Goal: Communication & Community: Answer question/provide support

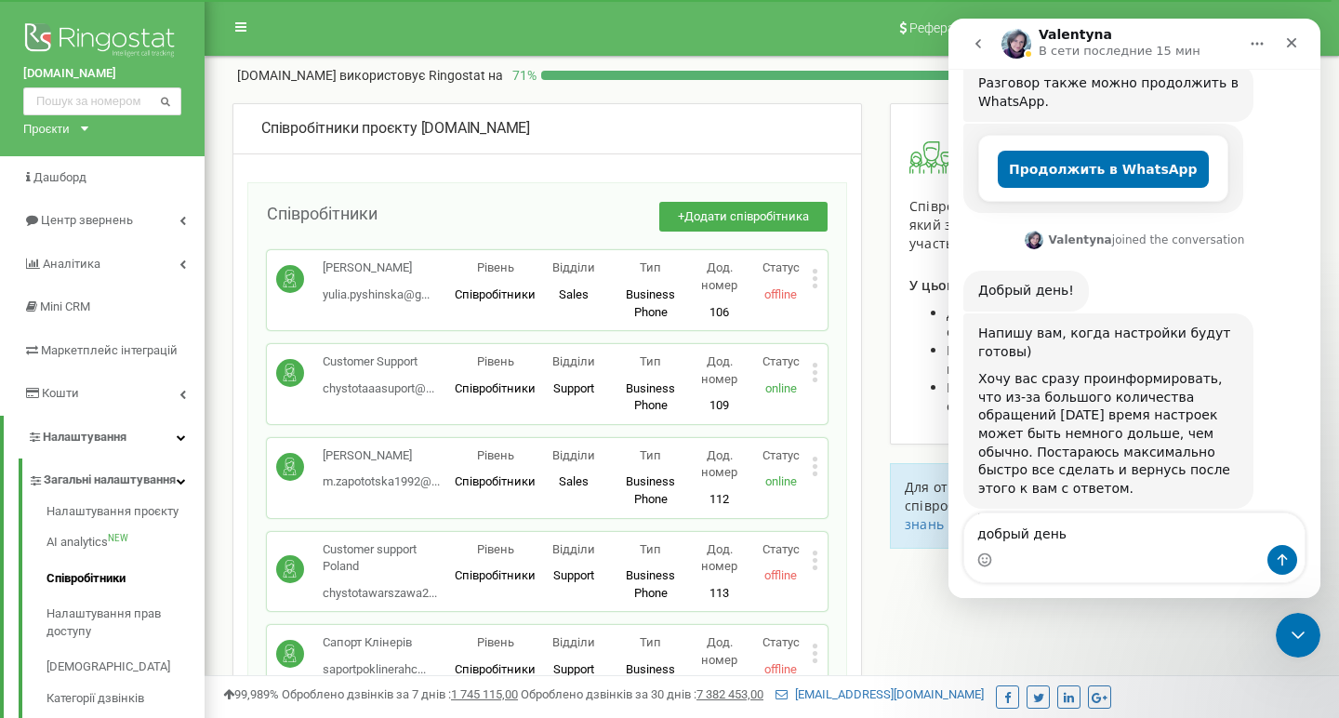
scroll to position [565, 0]
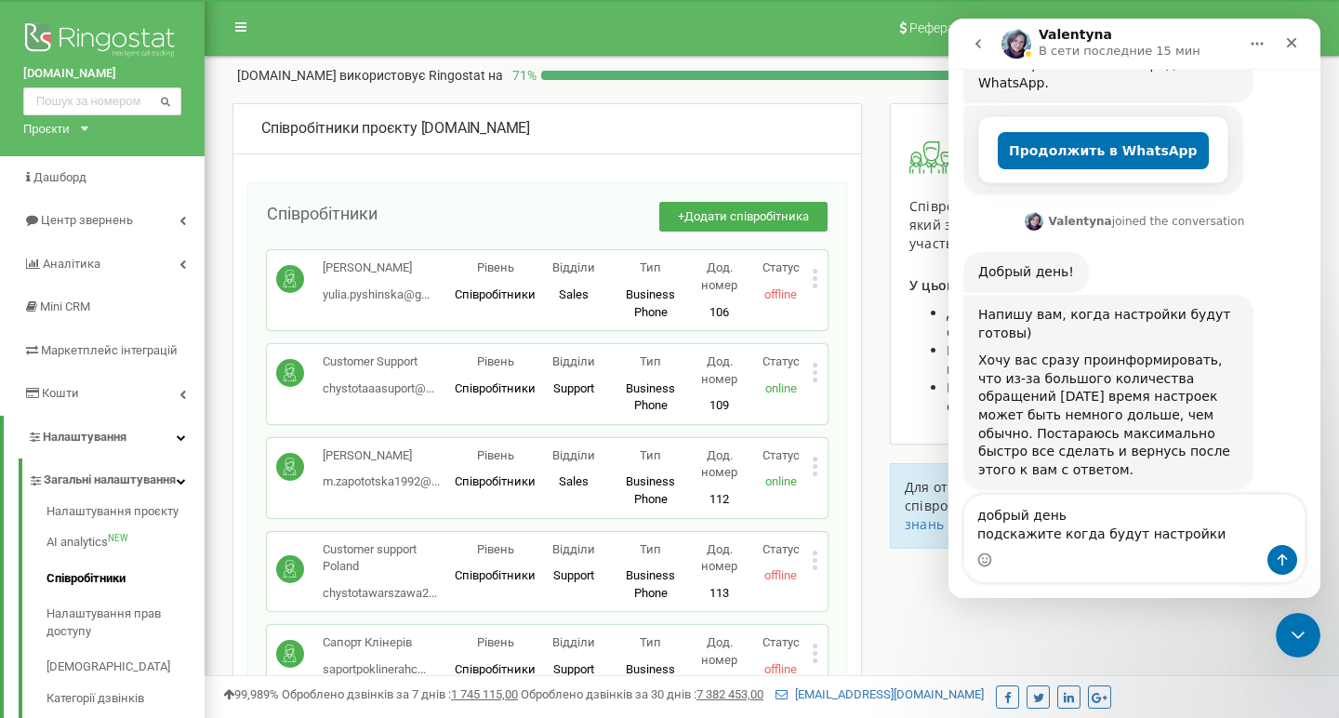
type textarea "добрый день подскажите когда будут настройки?"
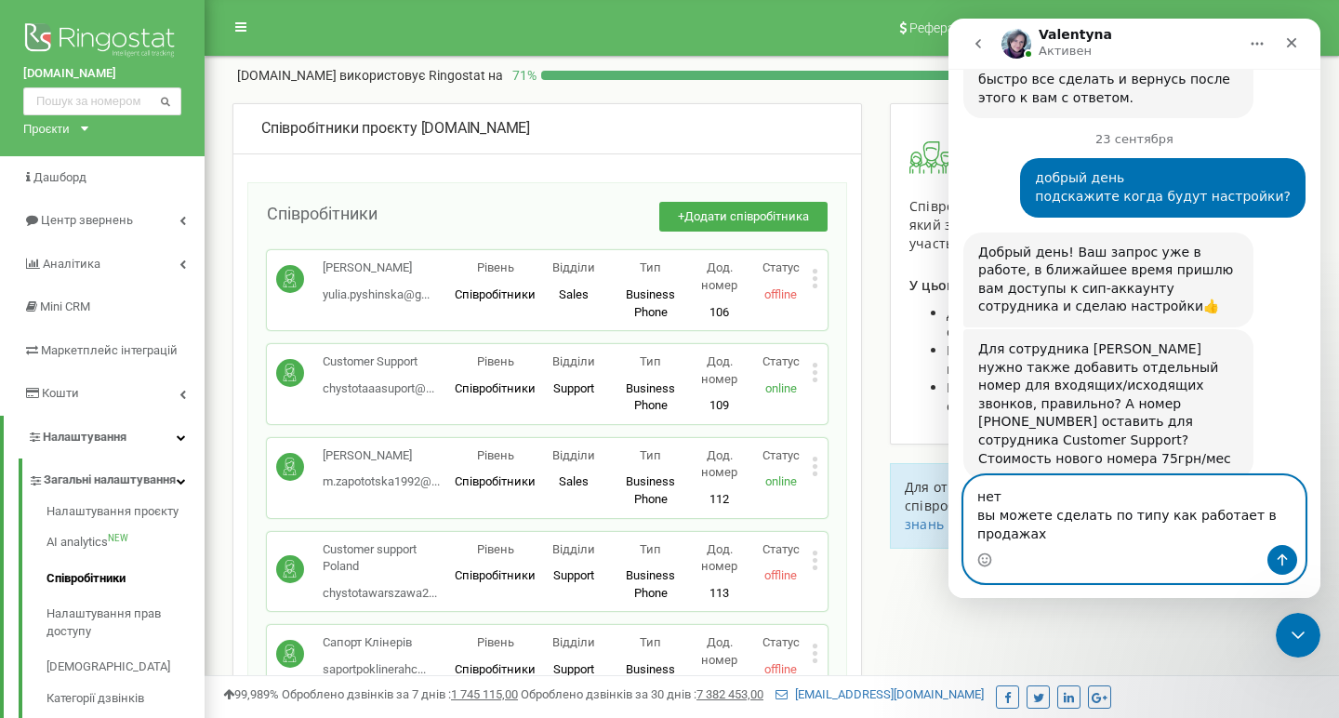
scroll to position [981, 0]
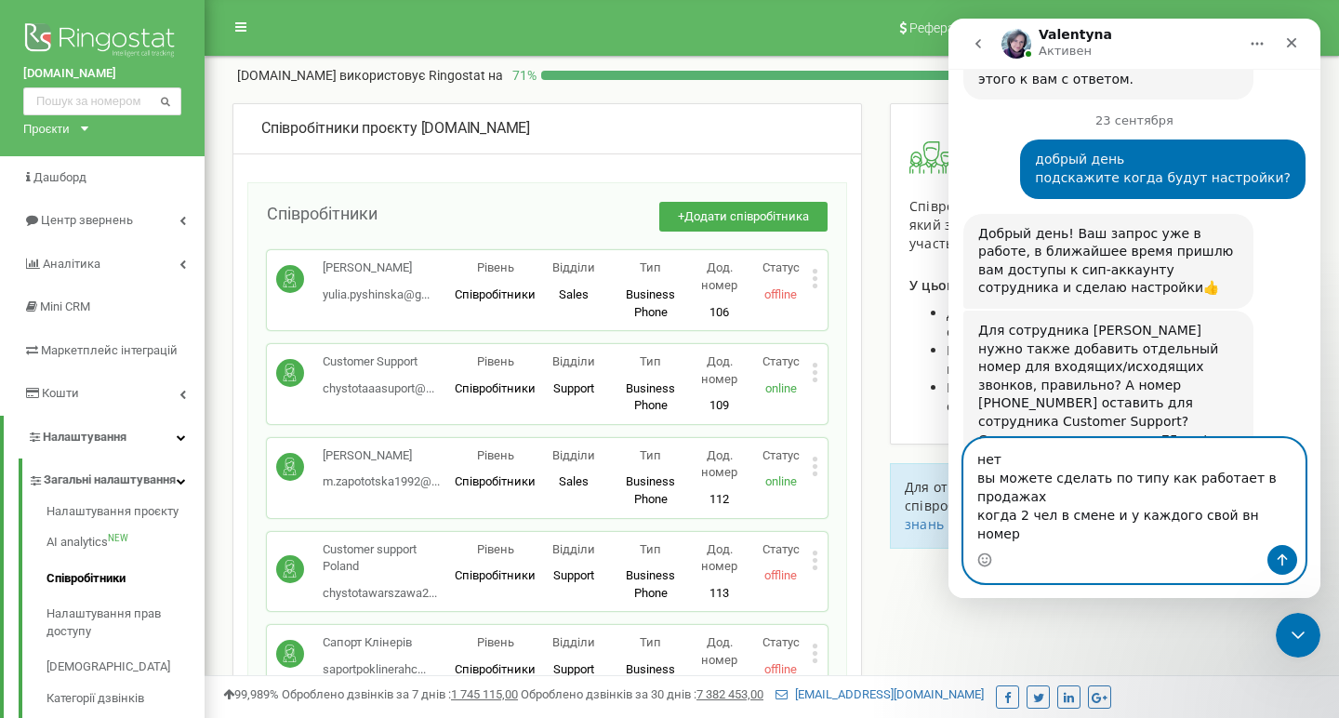
click at [1011, 478] on textarea "нет вы можете сделать по типу как работает в продажах когда 2 чел в смене и у к…" at bounding box center [1134, 492] width 340 height 106
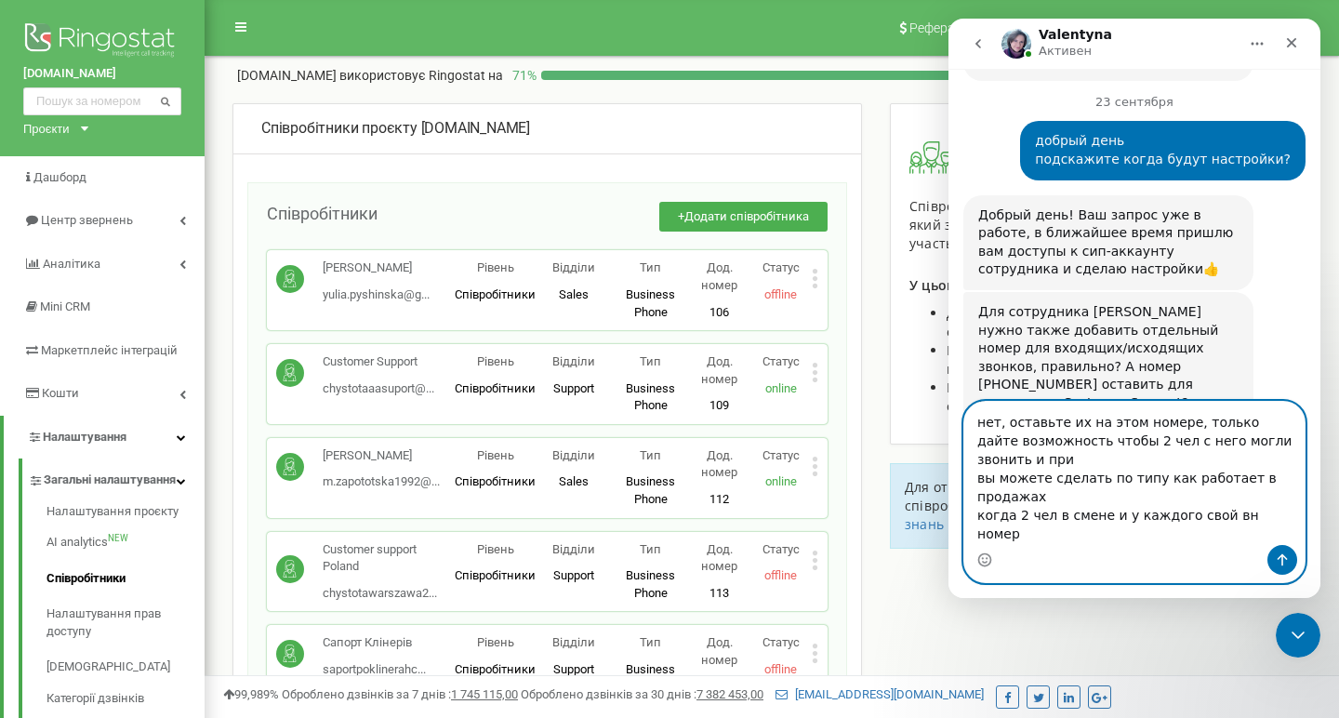
scroll to position [1018, 0]
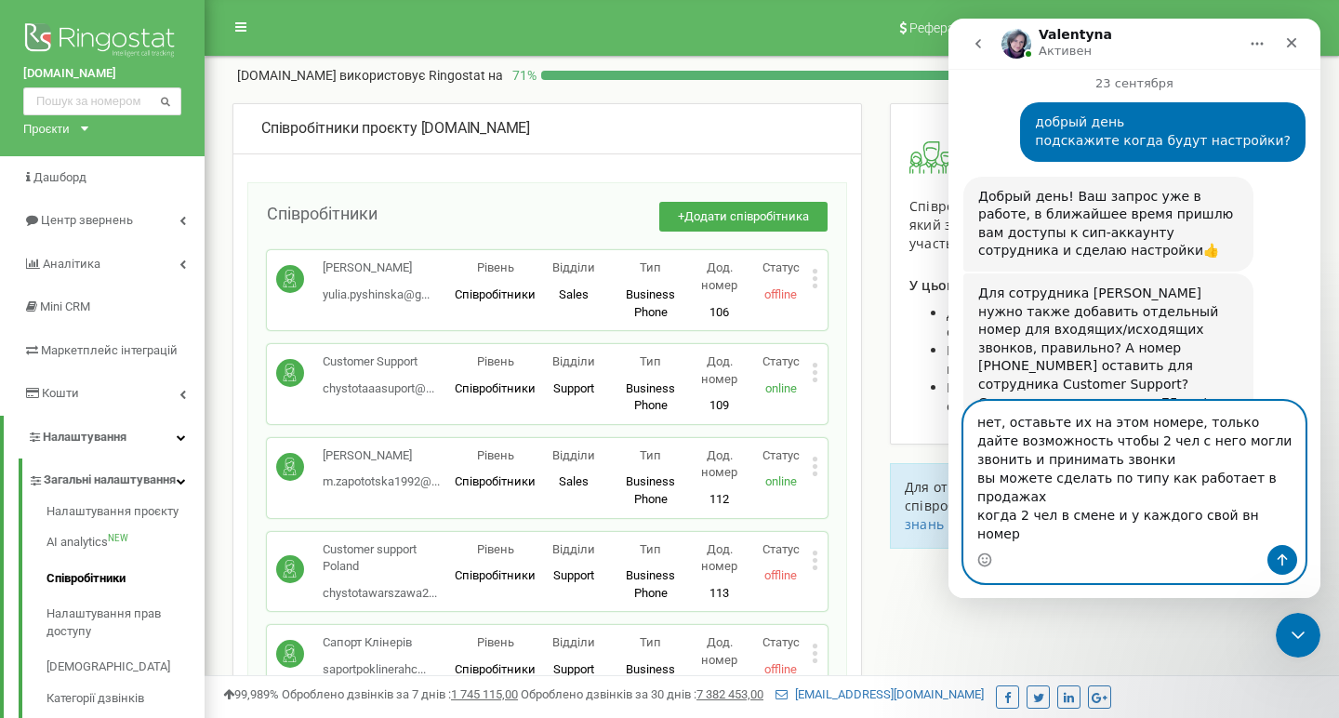
drag, startPoint x: 1102, startPoint y: 497, endPoint x: 971, endPoint y: 503, distance: 131.3
click at [971, 503] on textarea "нет, оставьте их на этом номере, только дайте возможность чтобы 2 чел с него мо…" at bounding box center [1134, 473] width 340 height 143
type textarea "нет, оставьте их на этом номере, только дайте возможность чтобы 2 чел с него мо…"
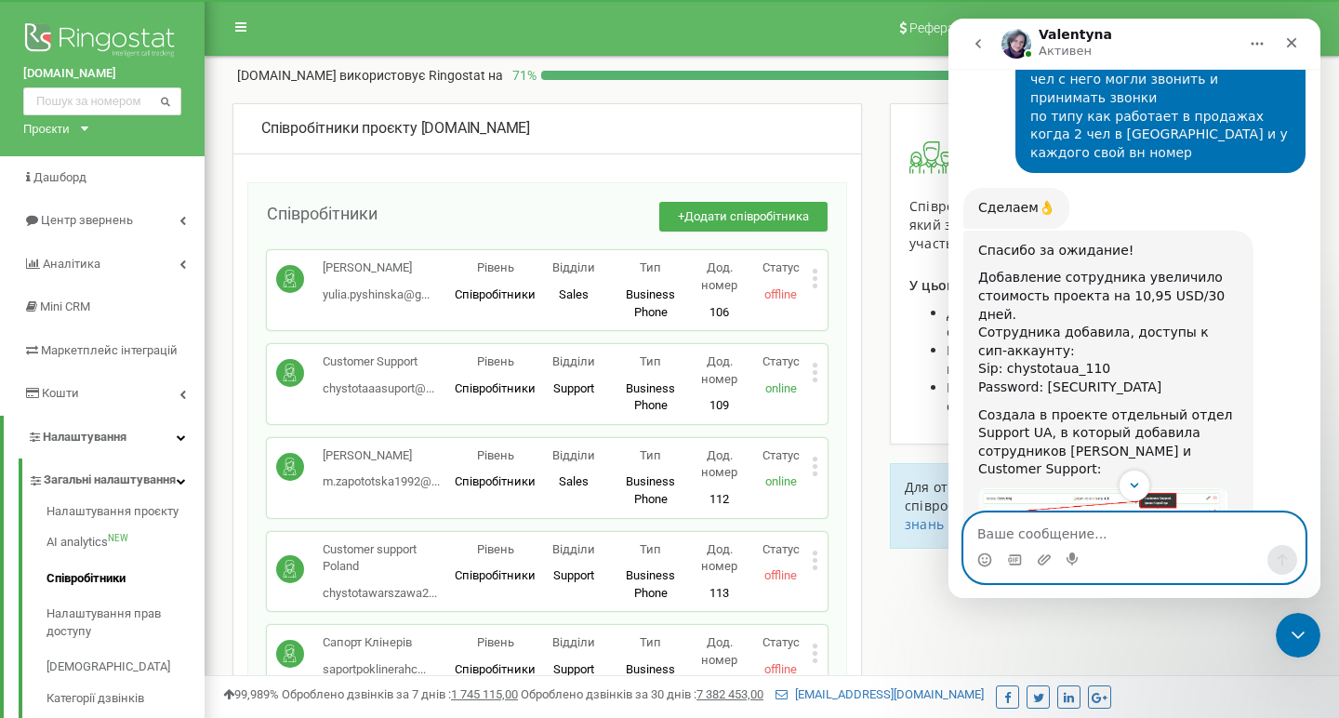
scroll to position [1431, 0]
type textarea "а за счет чего увеличило стоимость?"
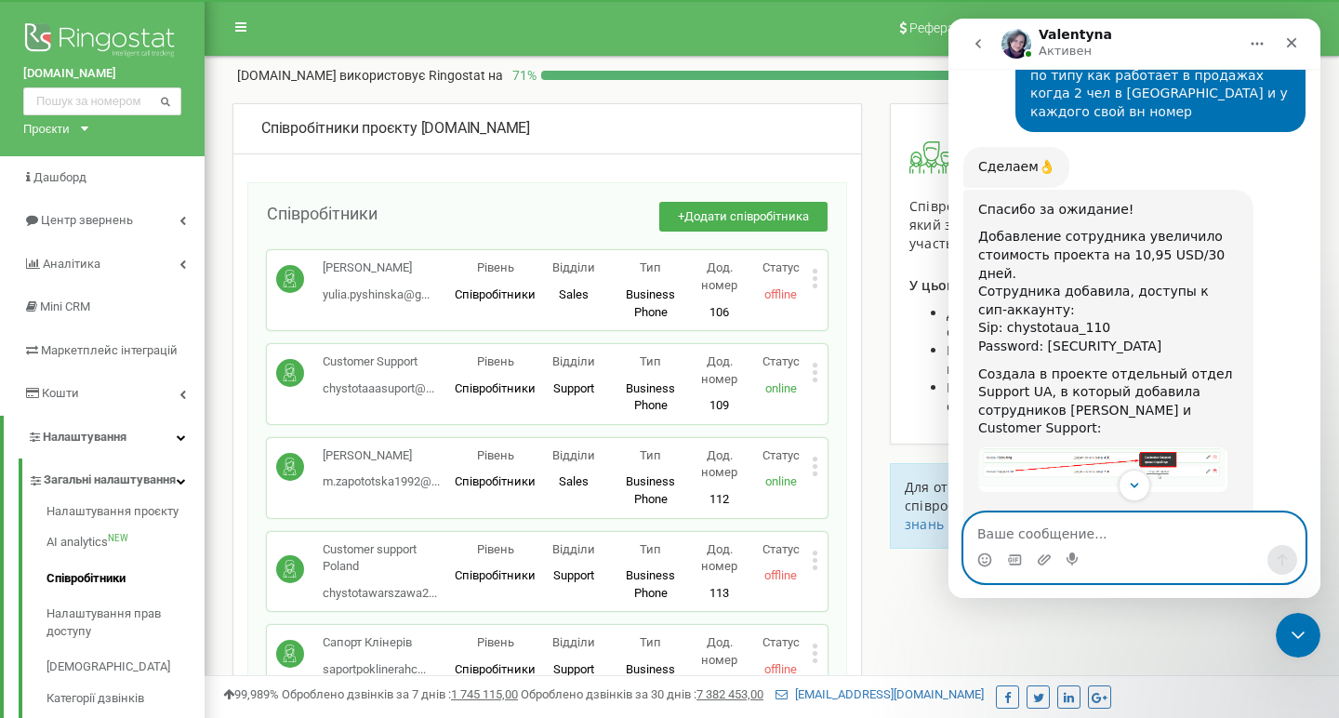
scroll to position [1449, 0]
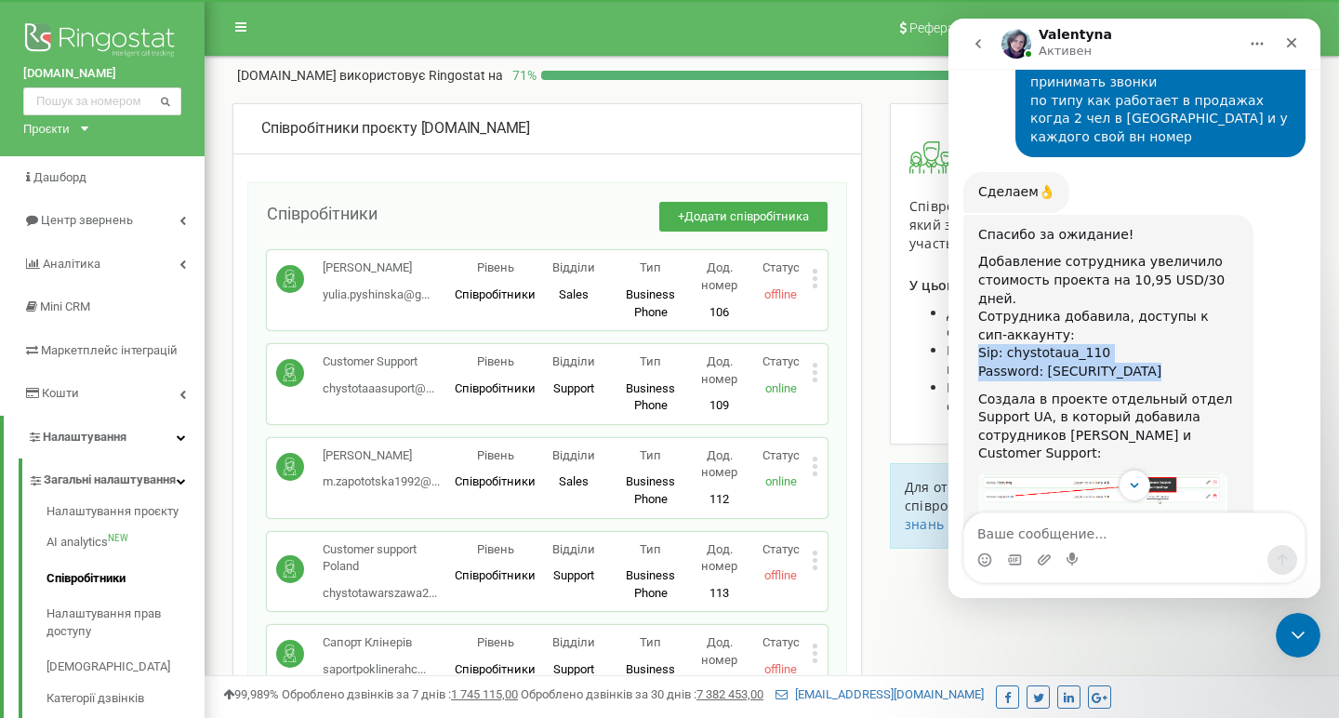
drag, startPoint x: 979, startPoint y: 286, endPoint x: 1162, endPoint y: 314, distance: 185.3
click at [1162, 314] on div "Спасибо за ожидание! Добавление сотрудника увеличило стоимость проекта на 10,95…" at bounding box center [1108, 634] width 260 height 817
copy div "Sip: chystotaua_110 Password: w:9__KHDg}dv42/y"
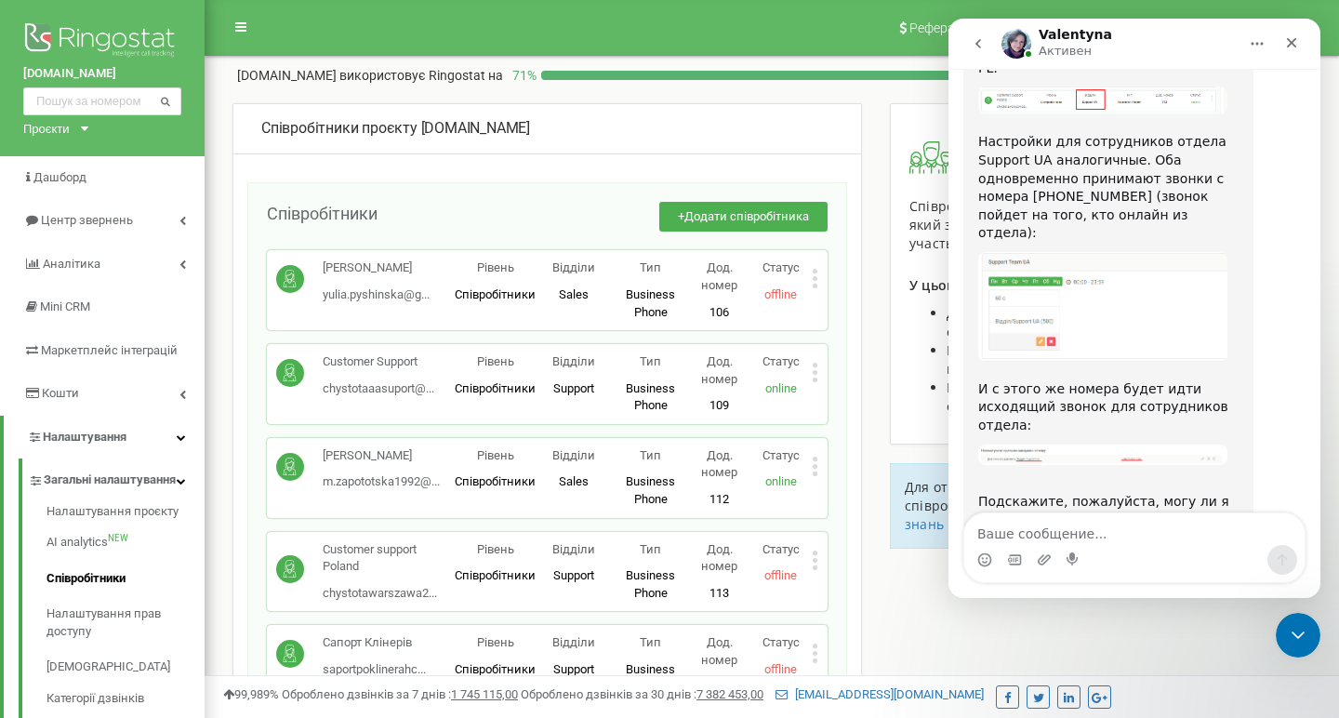
scroll to position [2043, 0]
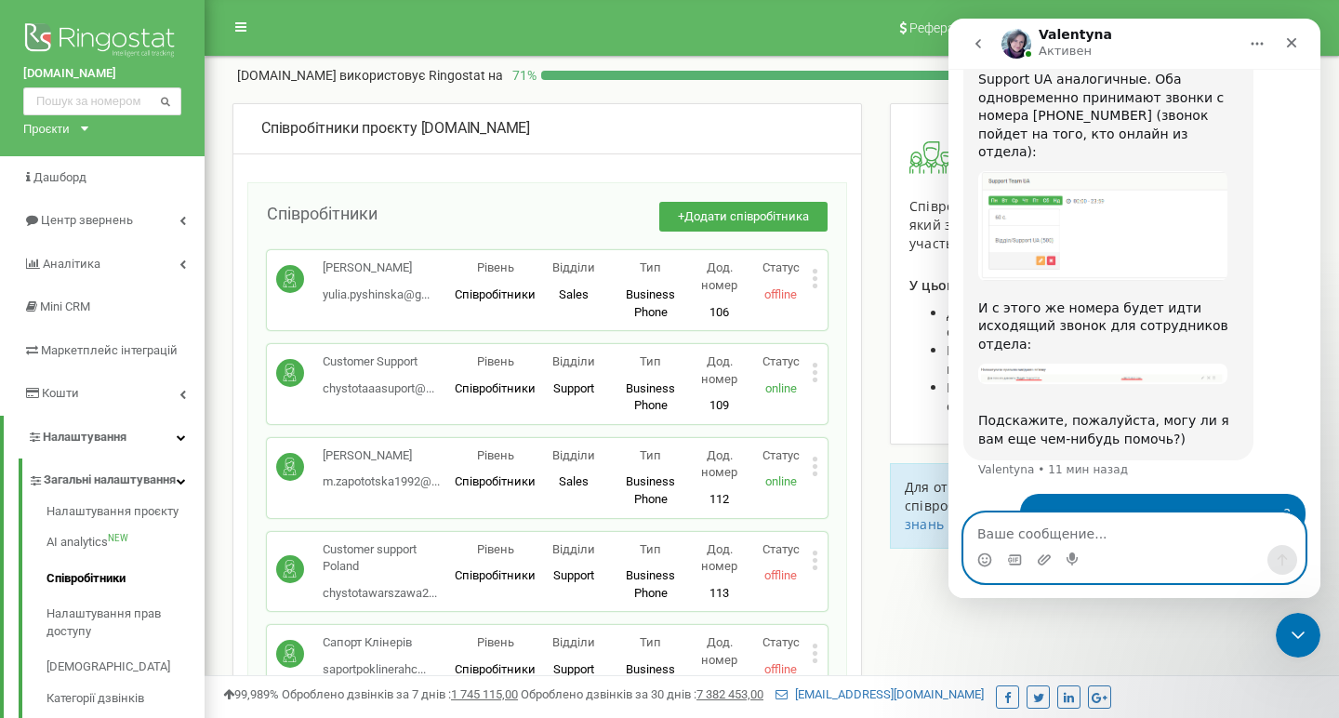
click at [1048, 535] on textarea "Ваше сообщение..." at bounding box center [1134, 529] width 340 height 32
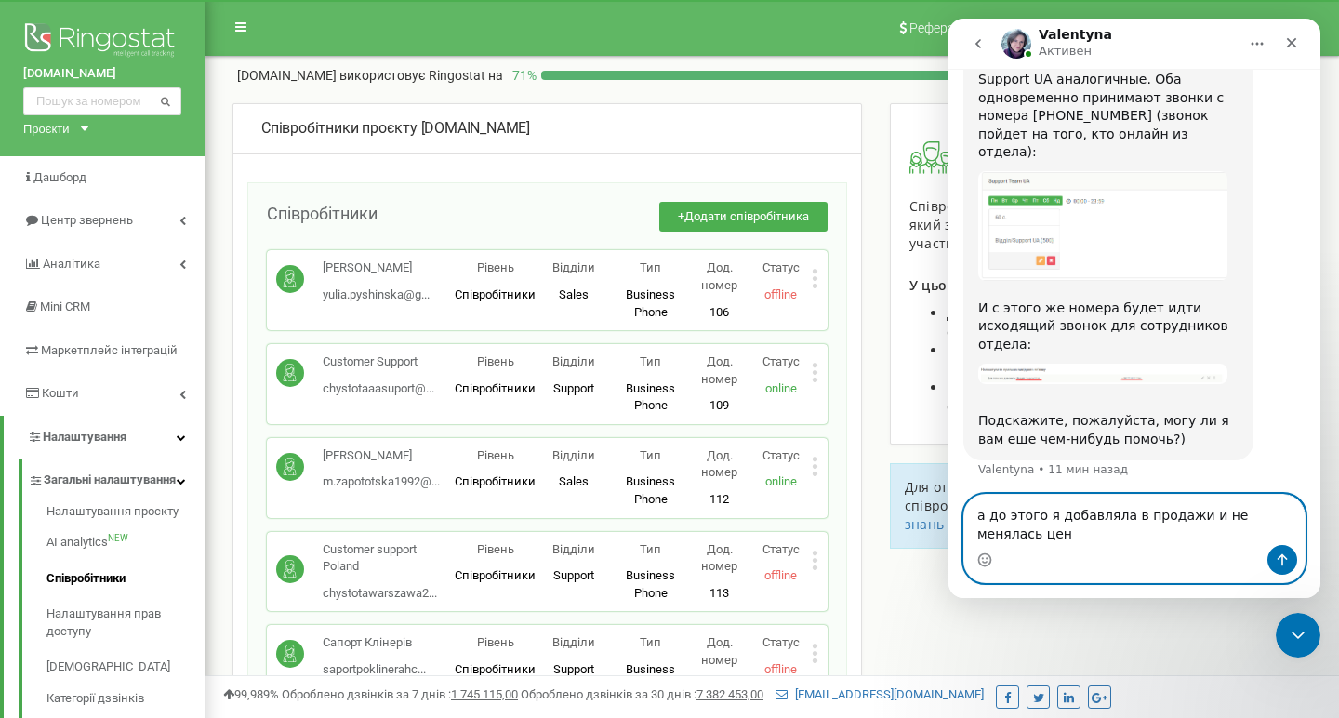
scroll to position [2061, 0]
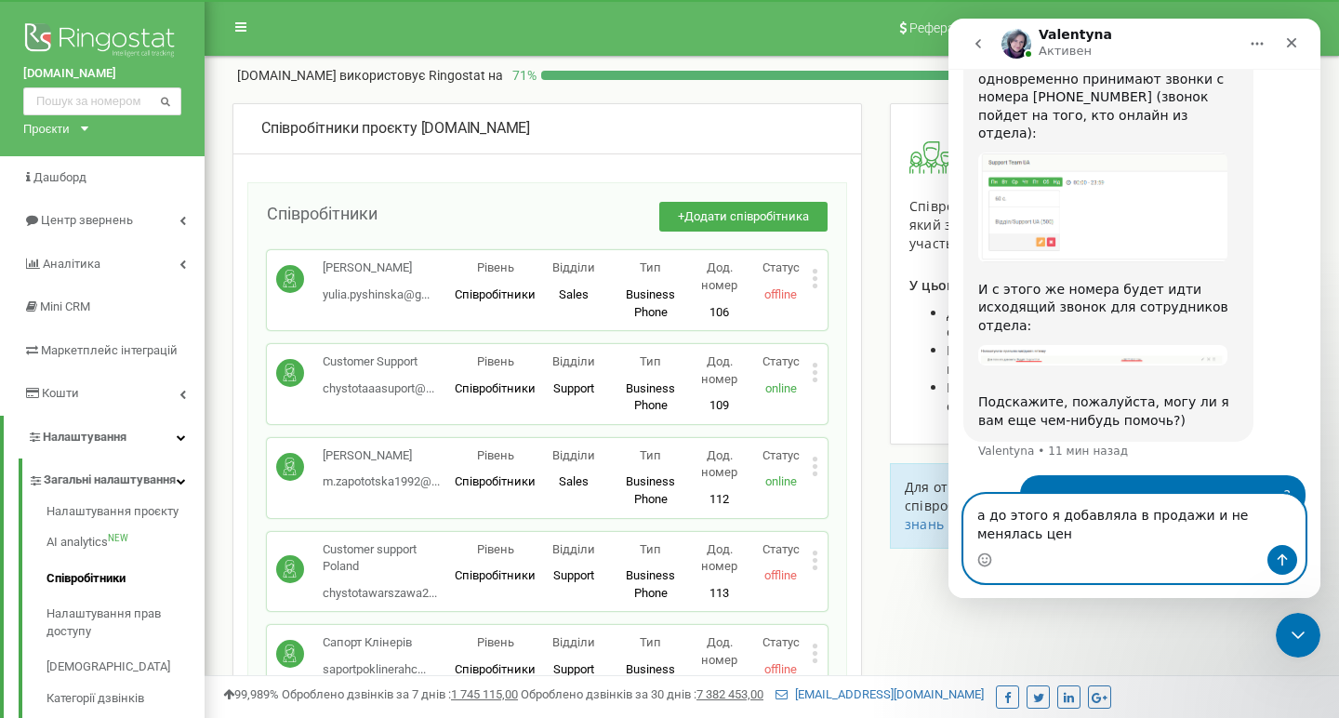
type textarea "а до этого я добавляла в продажи и не менялась цена"
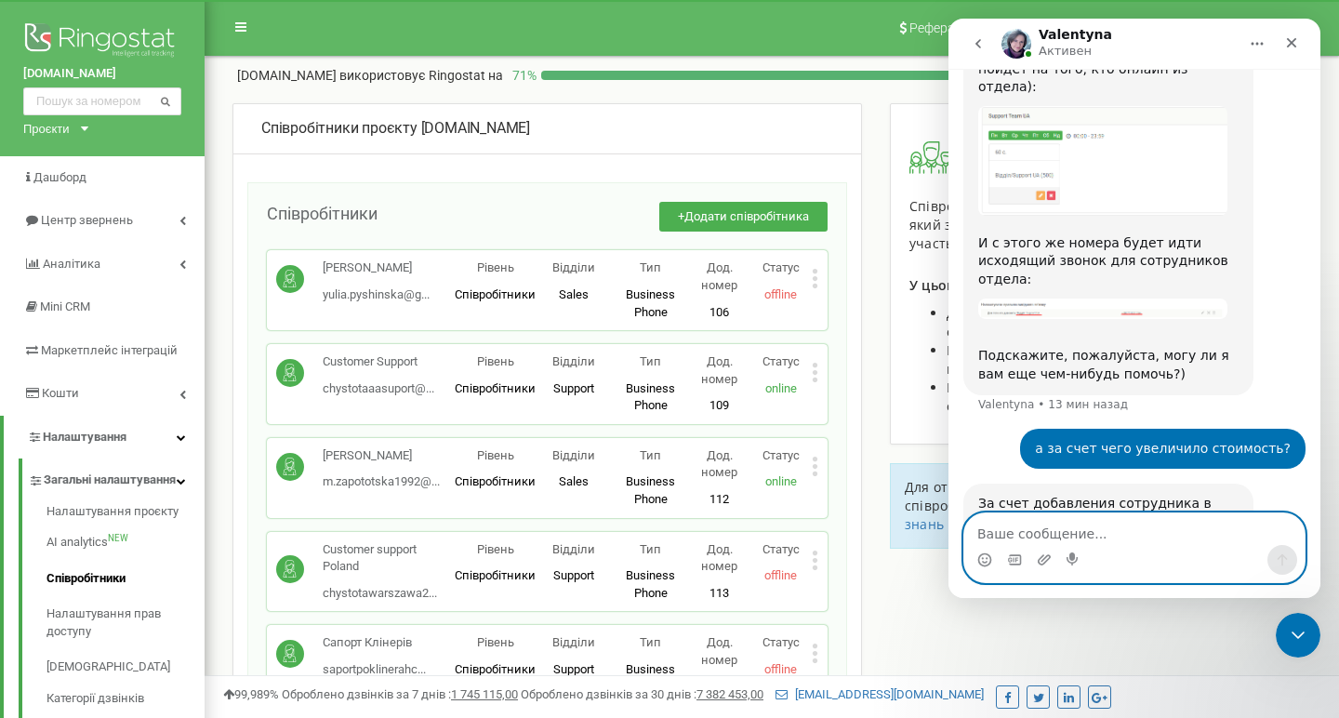
scroll to position [2276, 0]
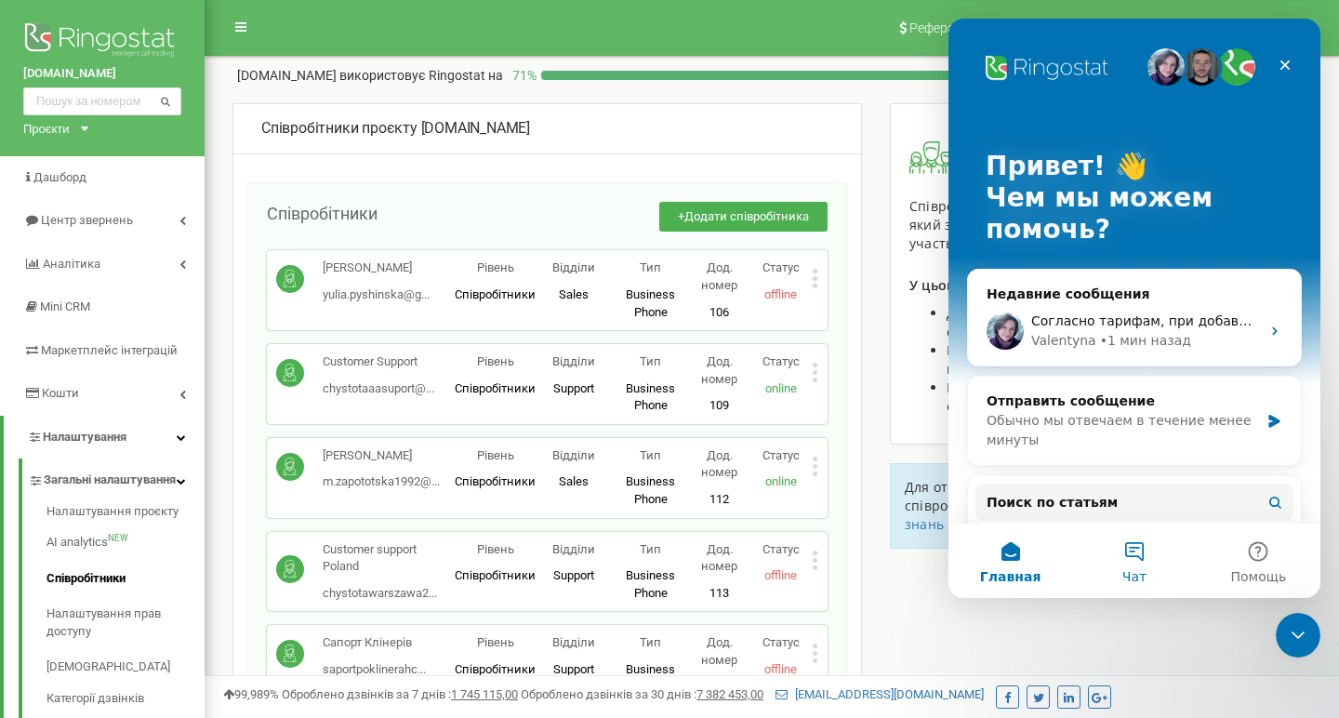
click at [1116, 564] on button "Чат" at bounding box center [1134, 560] width 124 height 74
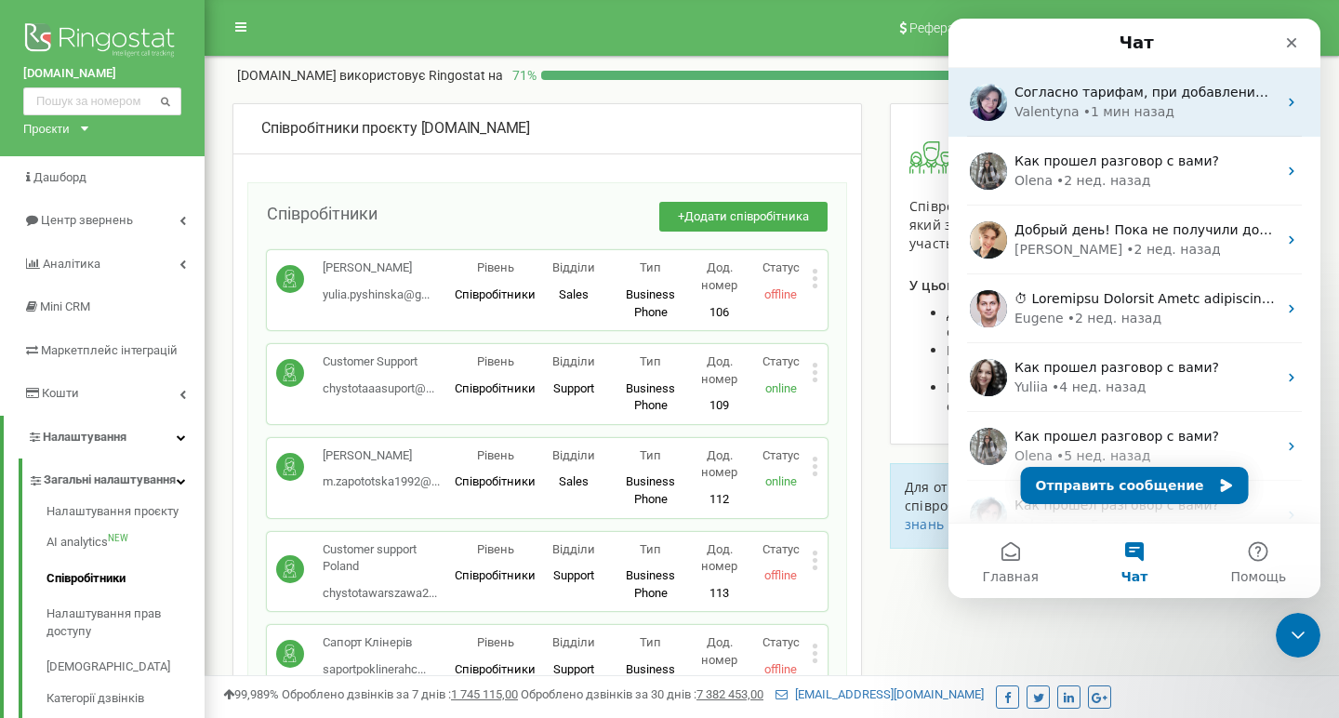
click at [1103, 105] on div "• 1 мин назад" at bounding box center [1128, 112] width 91 height 20
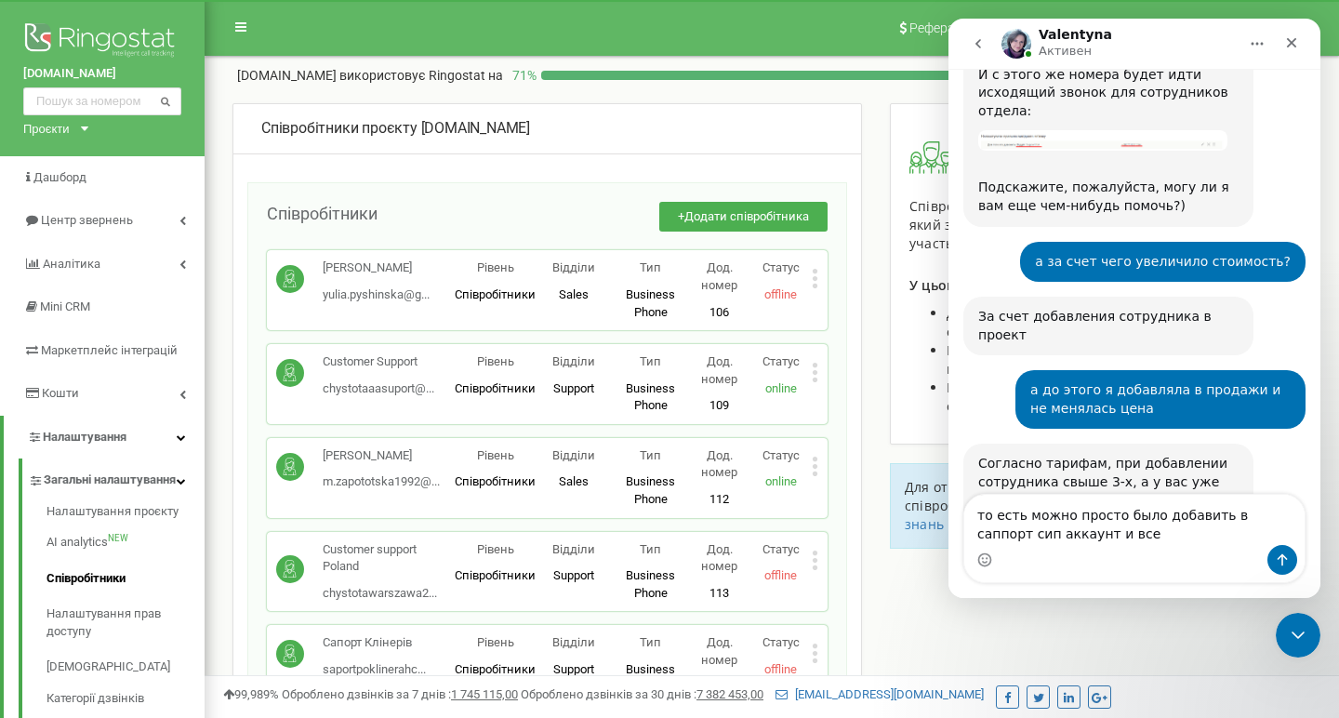
type textarea "то есть можно просто было добавить в саппорт сип аккаунт и все?"
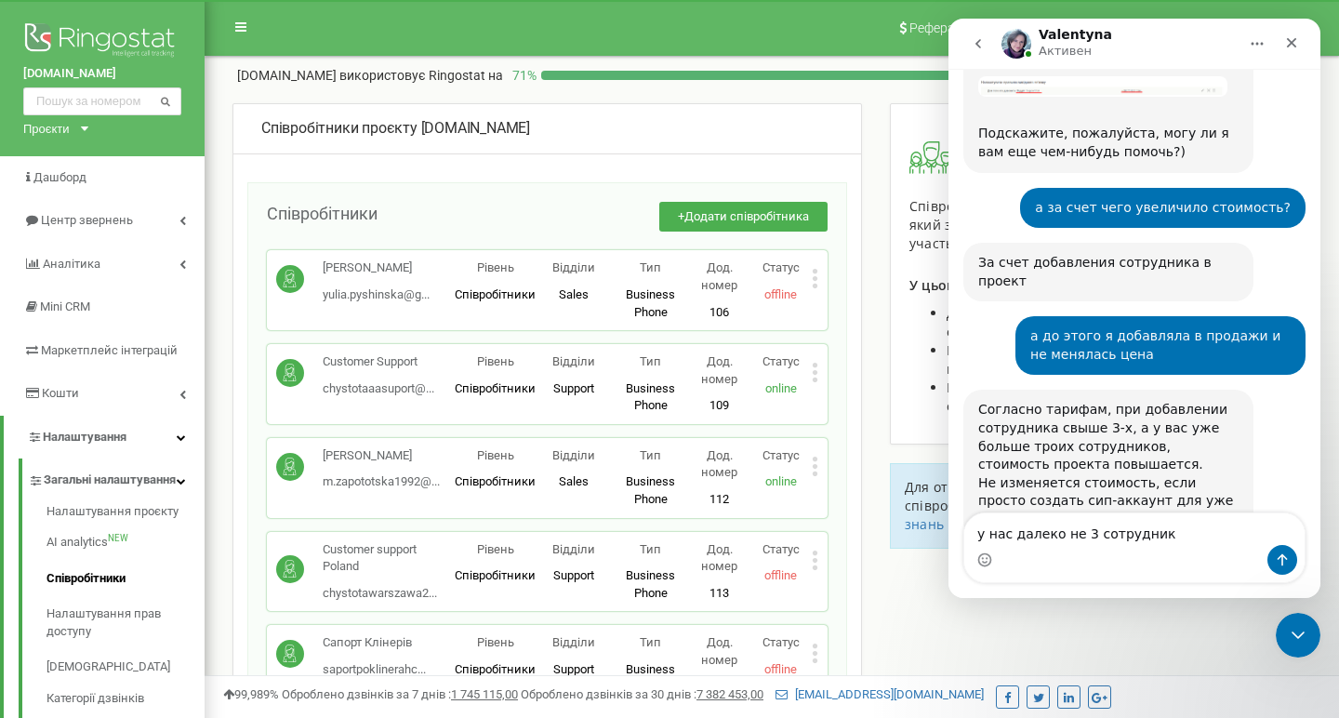
scroll to position [2402, 0]
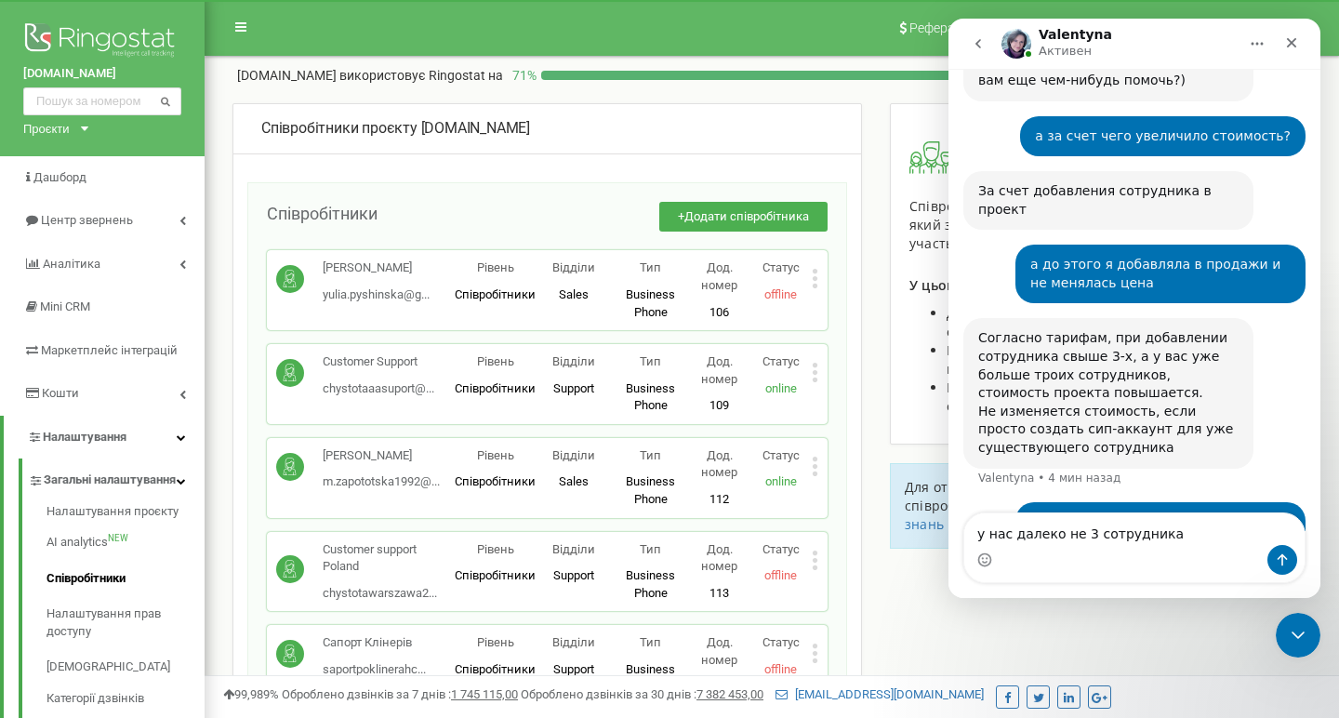
type textarea "у нас далеко не 3 сотрудника)"
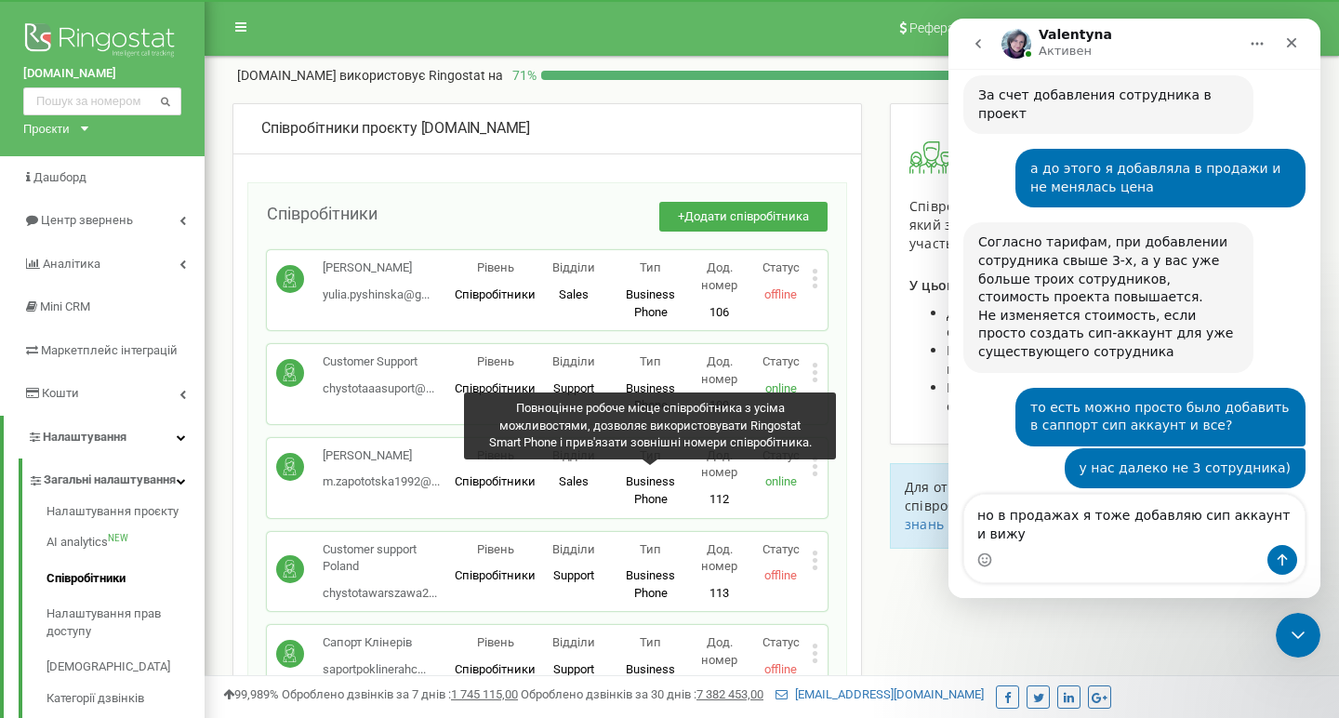
scroll to position [2516, 0]
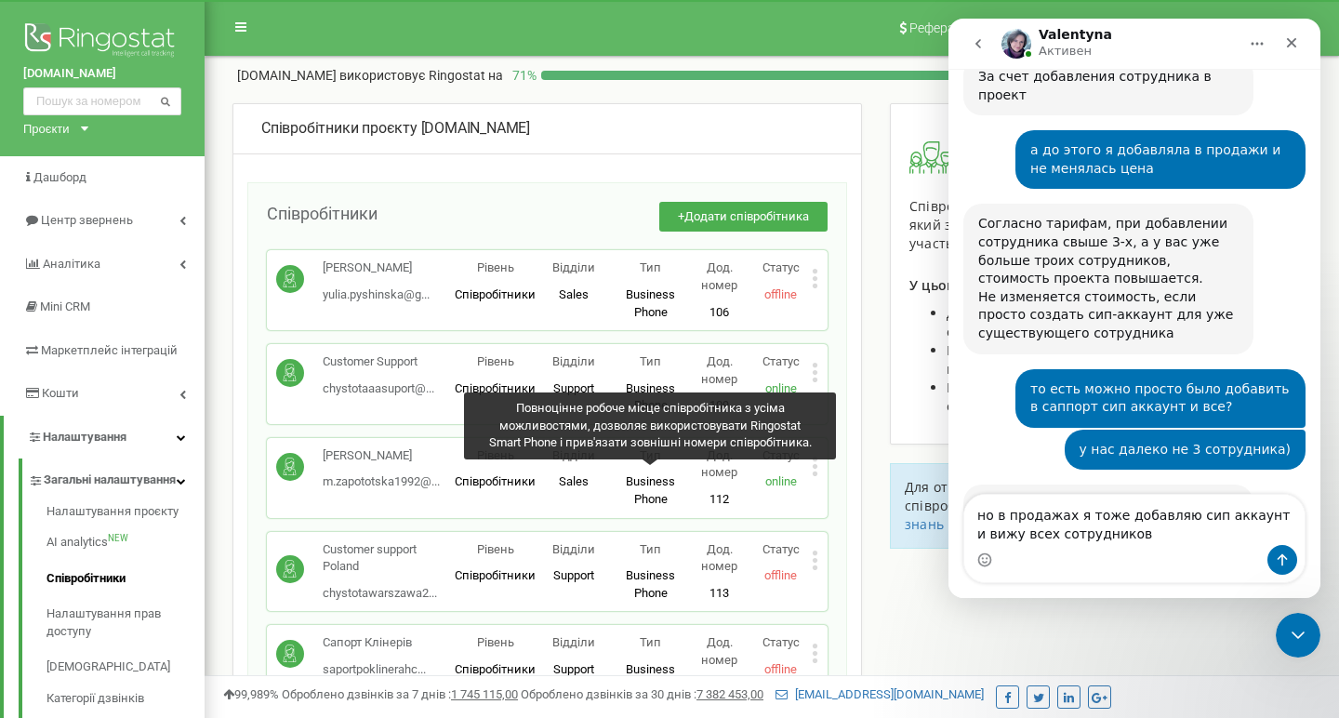
type textarea "но в продажах я тоже добавляю сип аккаунт и вижу всех сотрудников"
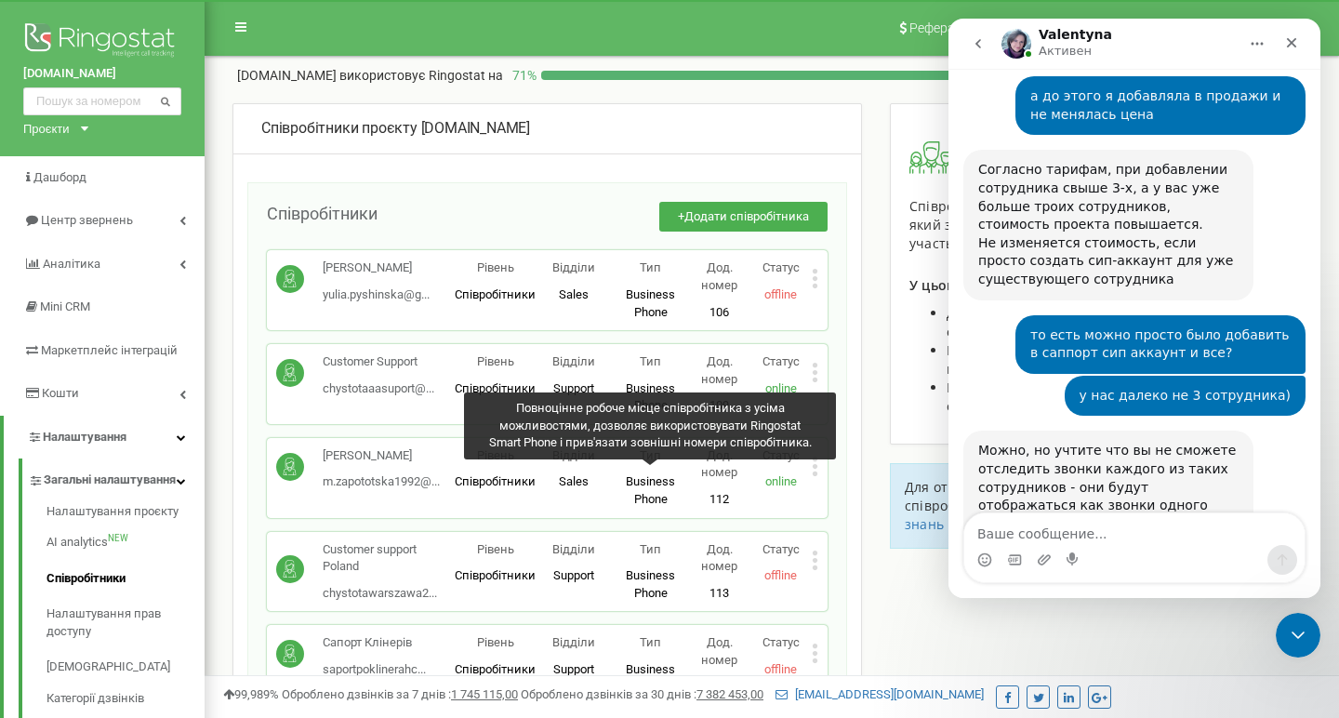
scroll to position [2642, 0]
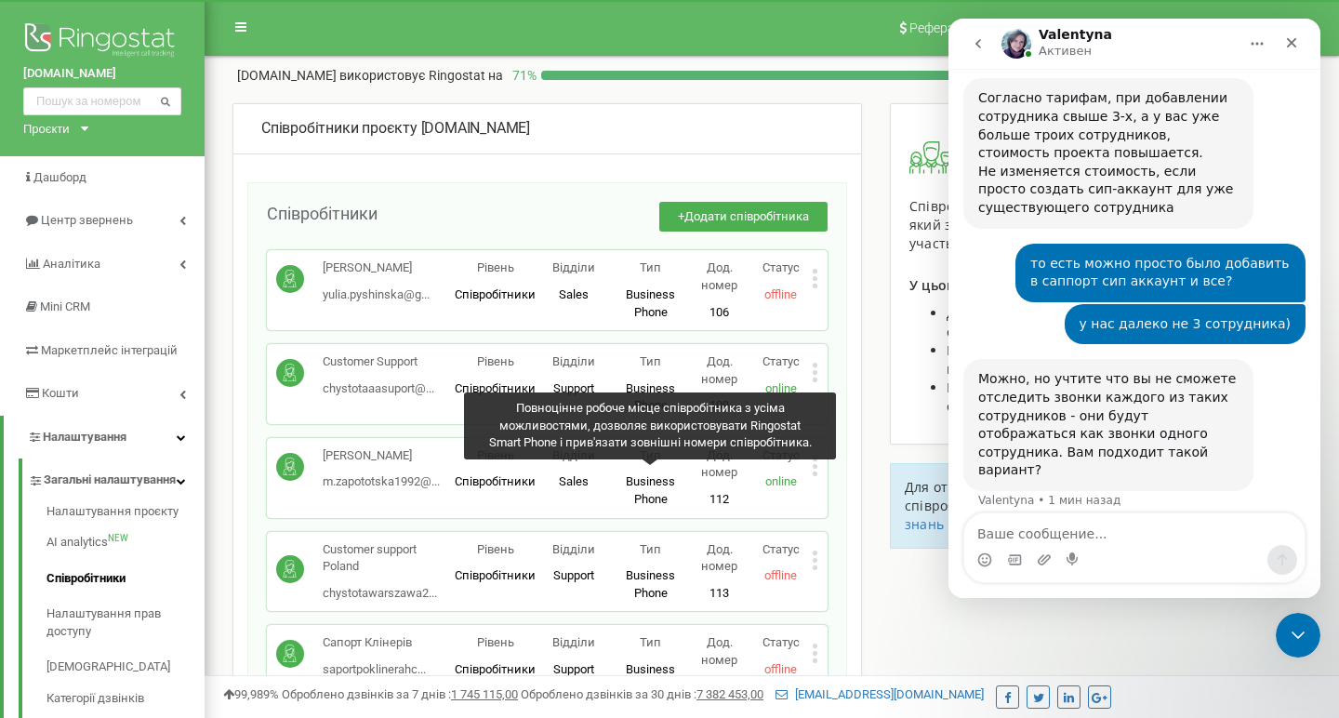
click at [981, 43] on icon "go back" at bounding box center [978, 43] width 15 height 15
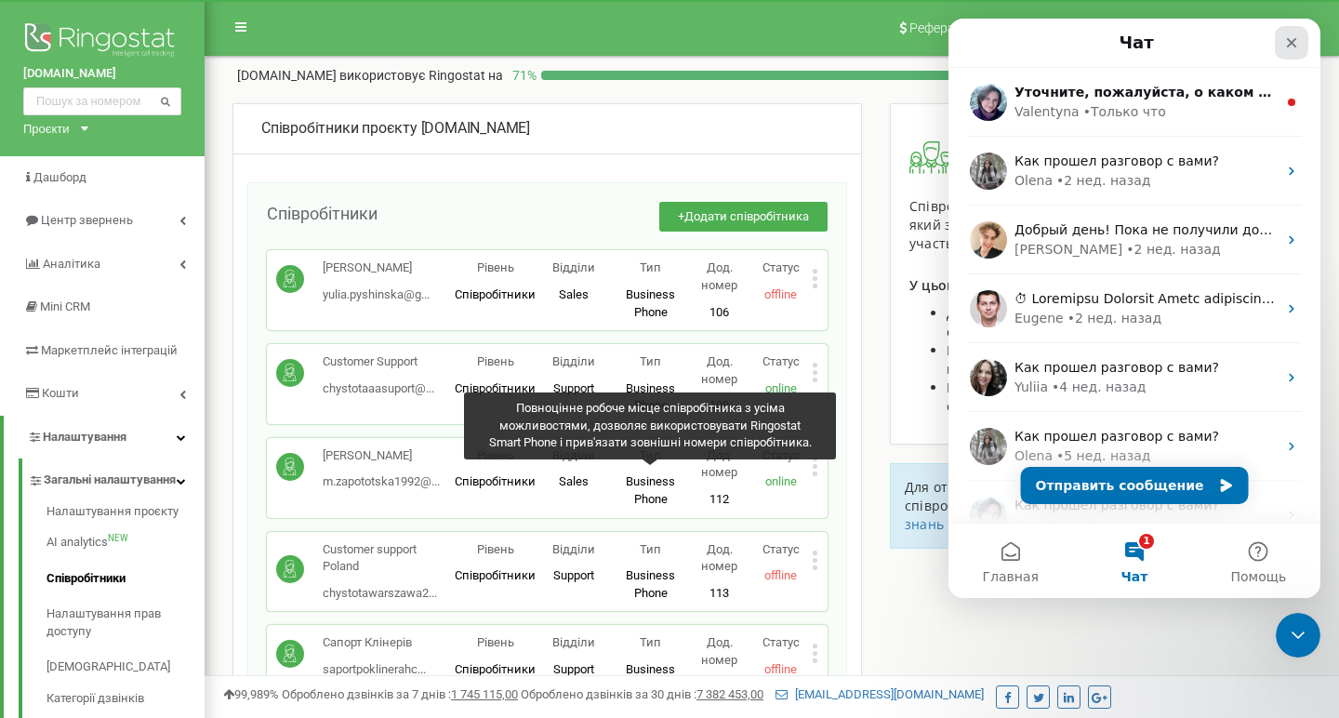
click at [1297, 45] on icon "Закрыть" at bounding box center [1291, 42] width 15 height 15
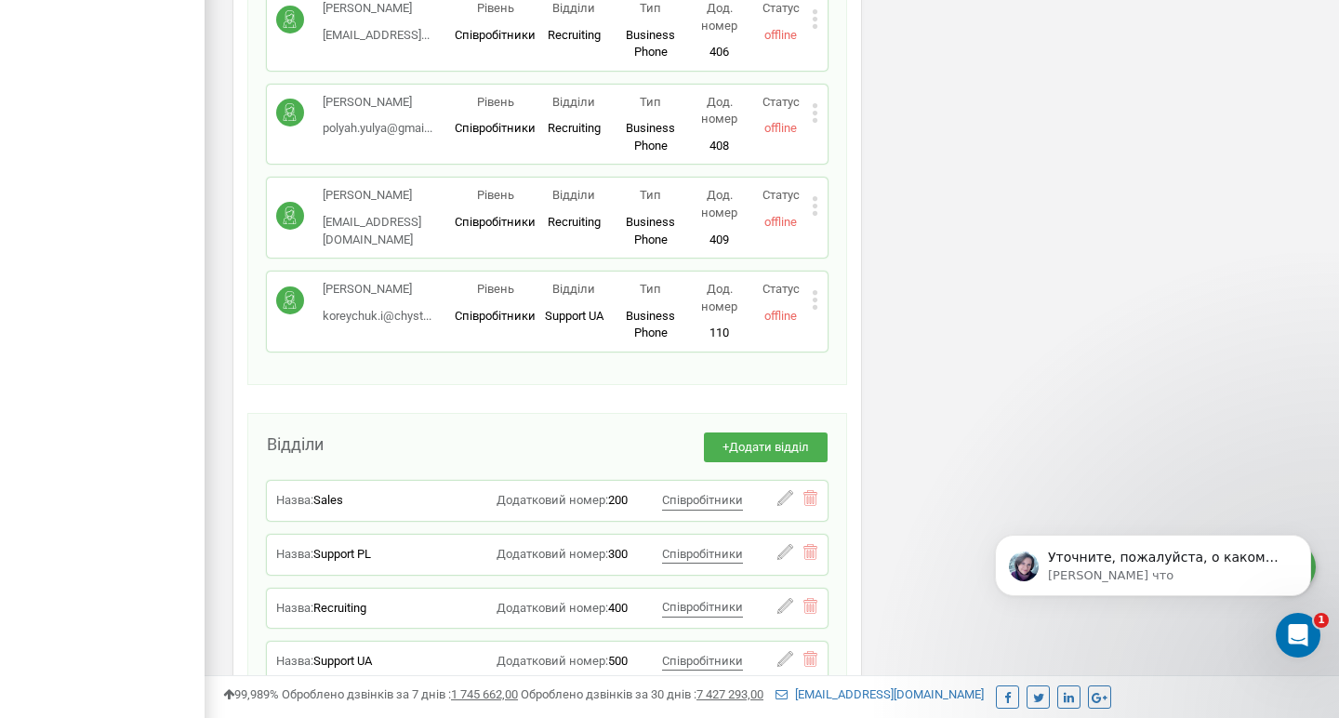
scroll to position [1483, 0]
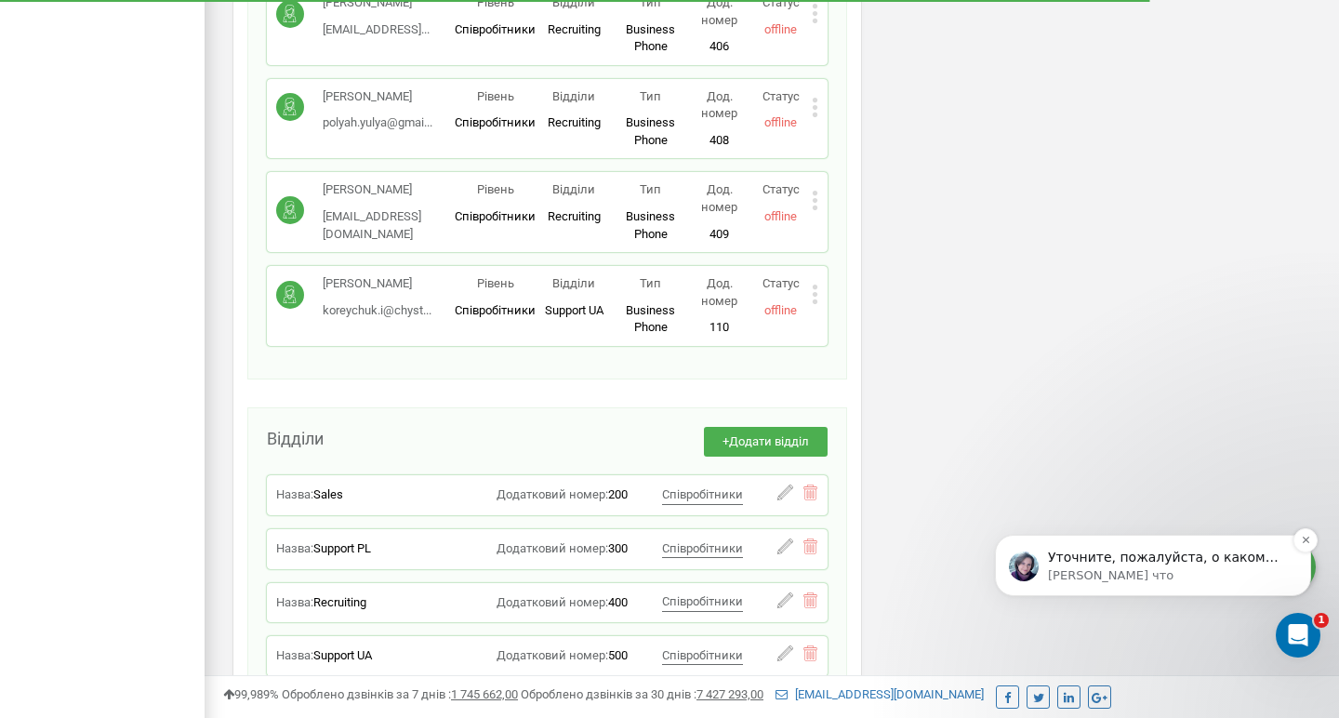
click at [1100, 555] on p "Уточните, пожалуйста, о каком сотруднике в продажах идет речь? Также уточните, …" at bounding box center [1168, 558] width 240 height 19
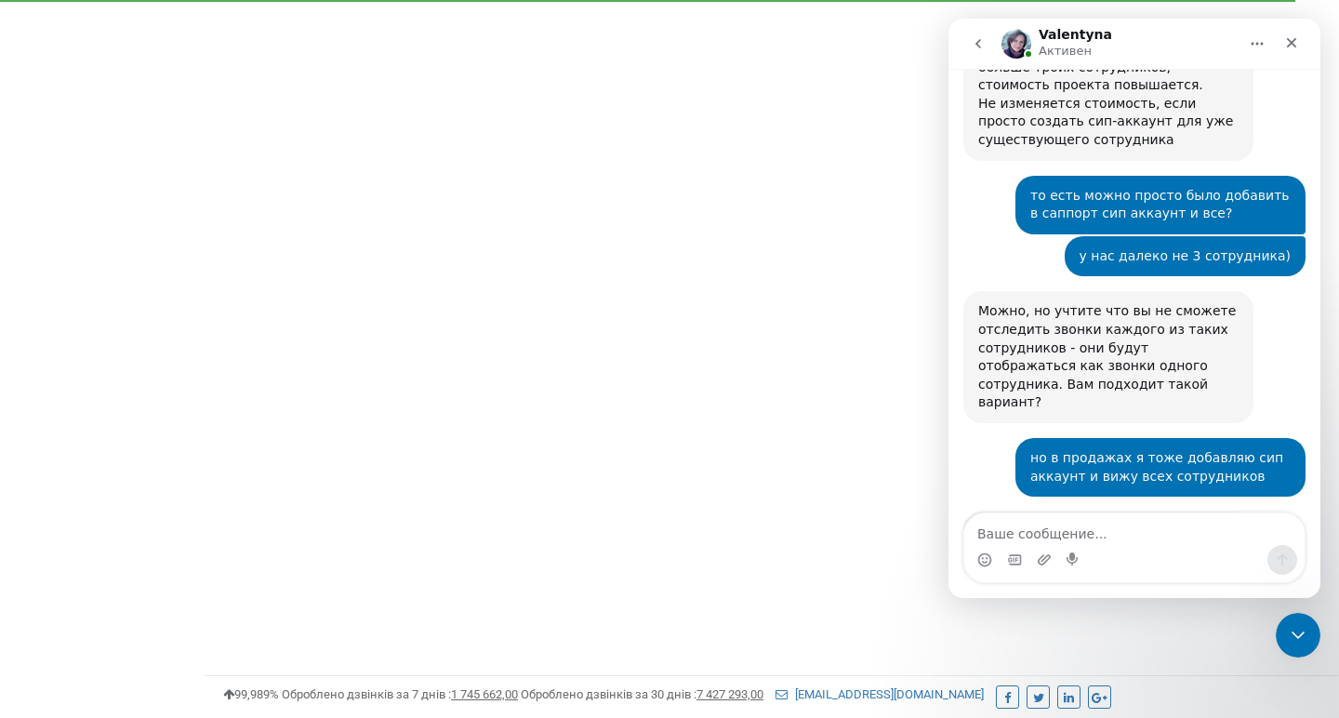
scroll to position [2705, 0]
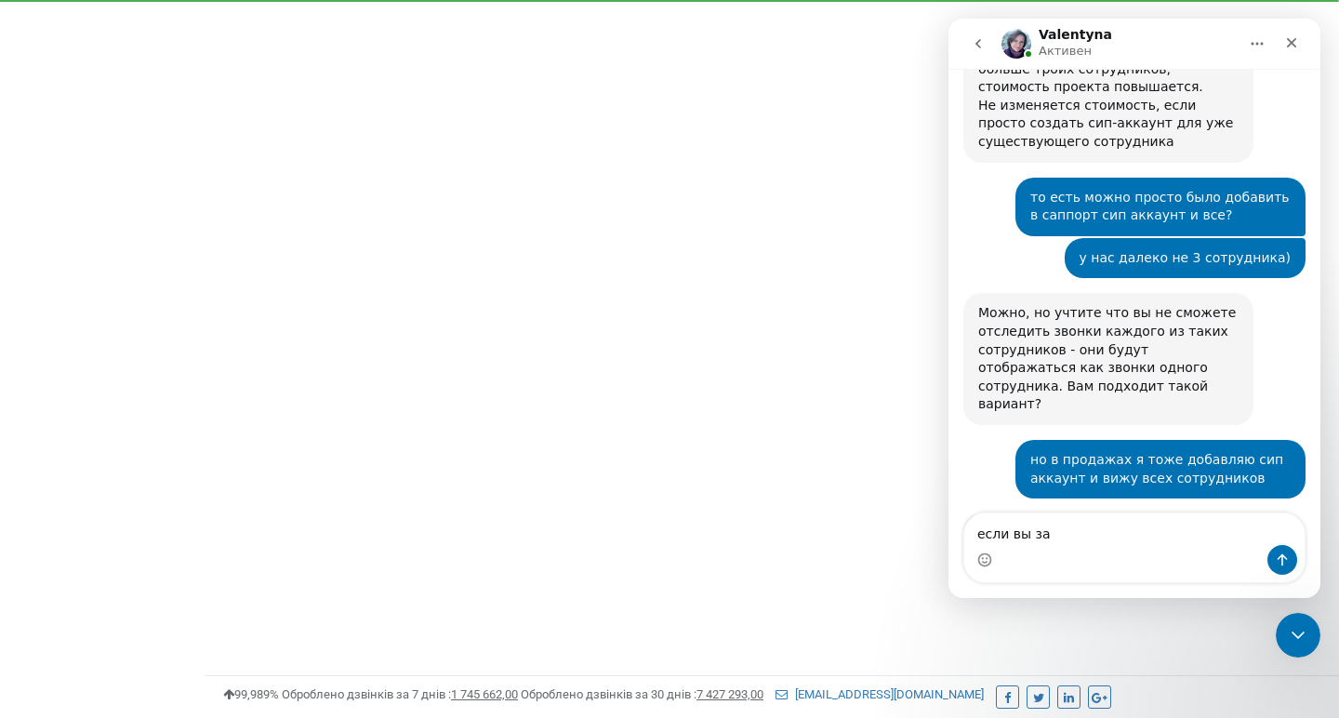
type textarea "если вы за"
click at [1077, 537] on textarea "если вы за" at bounding box center [1134, 529] width 340 height 32
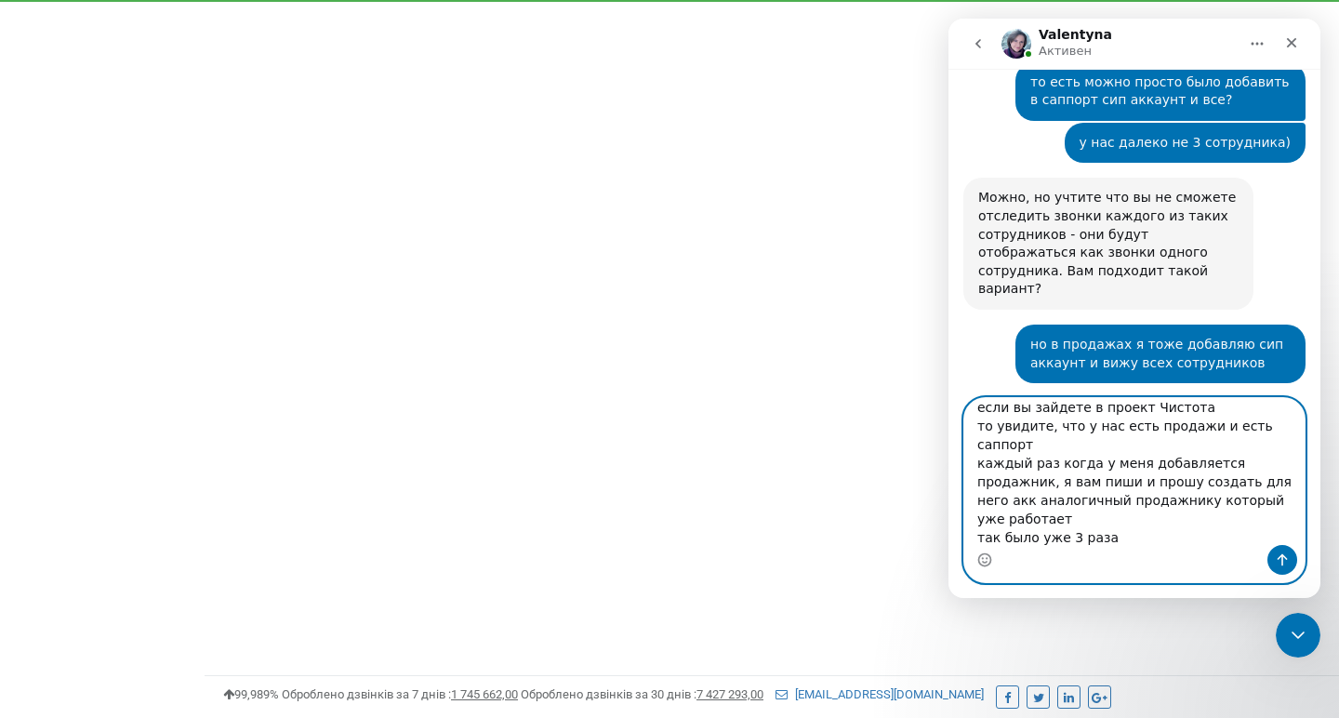
scroll to position [33, 0]
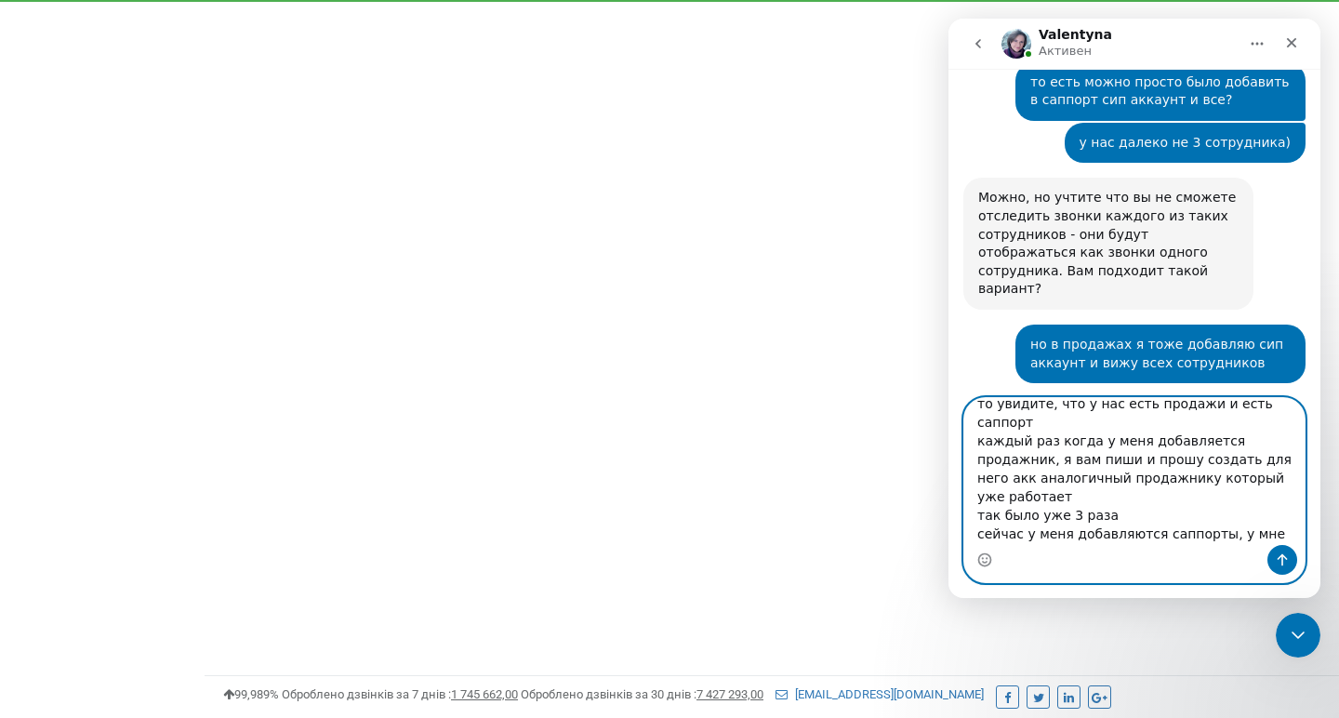
click at [1158, 519] on textarea "если вы зайдете в проект Чистота то увидите, что у нас есть продажи и есть сапп…" at bounding box center [1134, 471] width 340 height 147
click at [1033, 538] on textarea "если вы зайдете в проект Чистота то увидите, что у нас есть продажи и есть сапп…" at bounding box center [1134, 471] width 340 height 147
click at [1058, 534] on textarea "если вы зайдете в проект Чистота то увидите, что у нас есть продажи и есть сапп…" at bounding box center [1134, 471] width 340 height 147
type textarea "если вы зайдете в проект Чистота то увидите, что у нас есть продажи и есть сапп…"
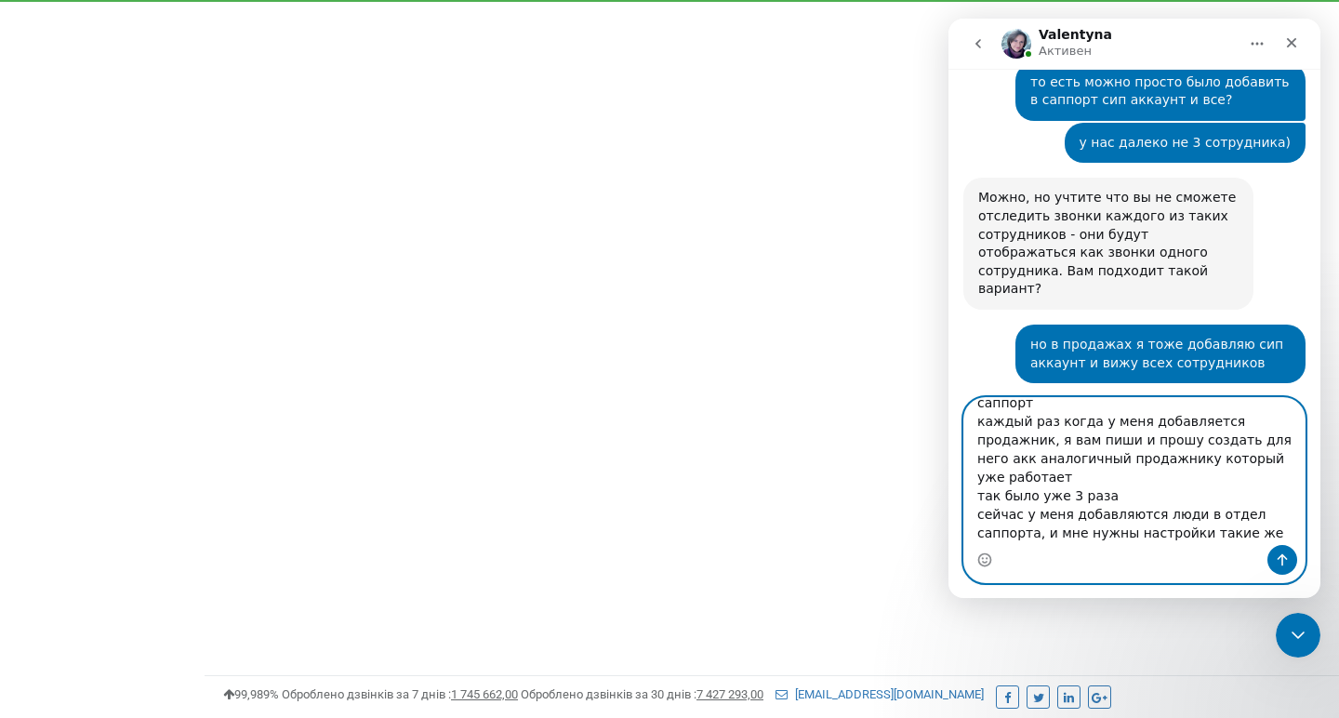
scroll to position [52, 0]
click at [1076, 541] on textarea "если вы зайдете в проект Чистота то увидите, что у нас есть продажи и есть сапп…" at bounding box center [1134, 471] width 340 height 147
drag, startPoint x: 1076, startPoint y: 541, endPoint x: 1085, endPoint y: 508, distance: 34.7
click at [1085, 508] on textarea "если вы зайдете в проект Чистота то увидите, что у нас есть продажи и есть сапп…" at bounding box center [1134, 471] width 340 height 147
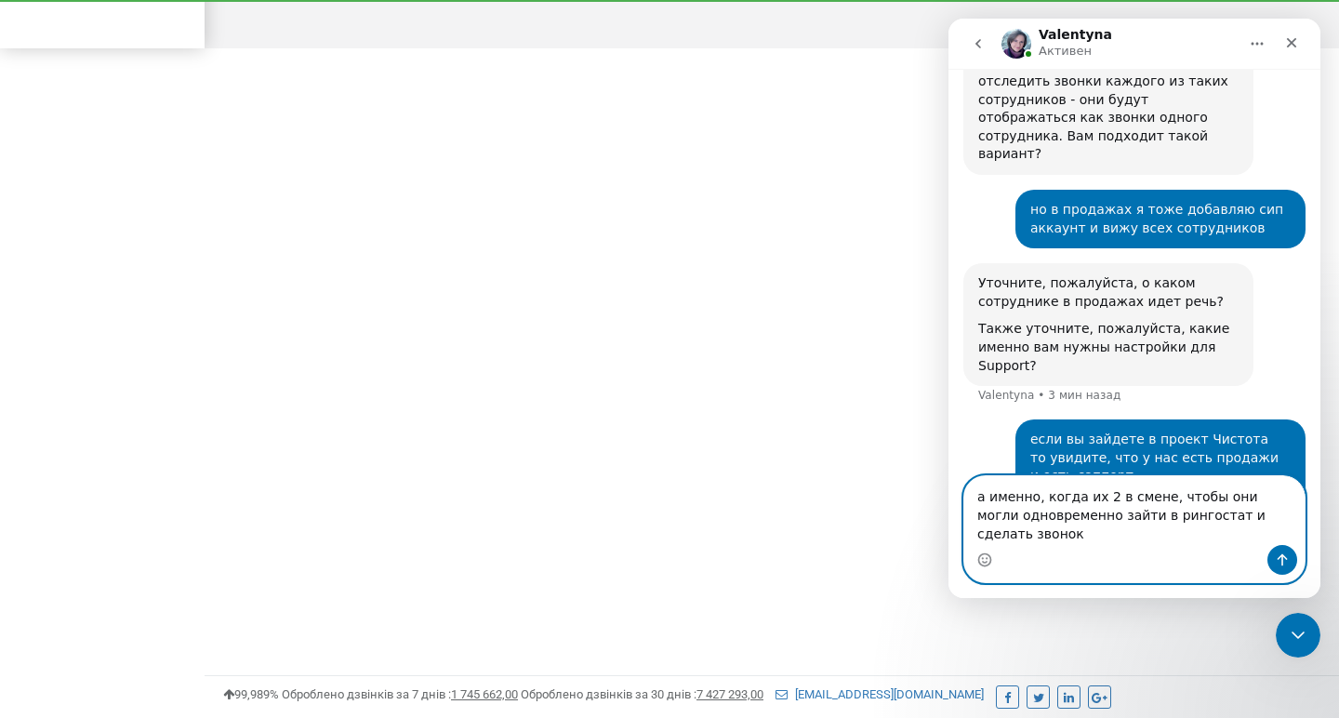
scroll to position [2974, 0]
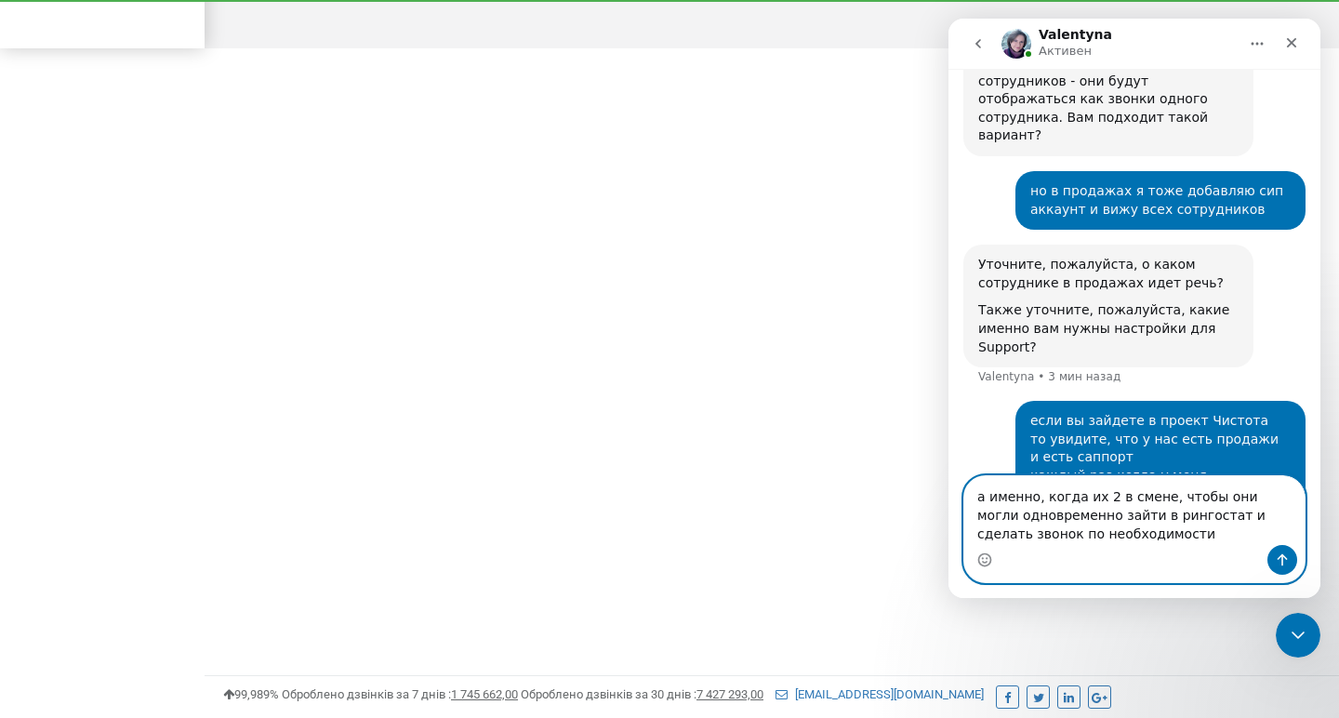
type textarea "а именно, когда их 2 в смене, чтобы они могли одновременно зайти в рингостат и …"
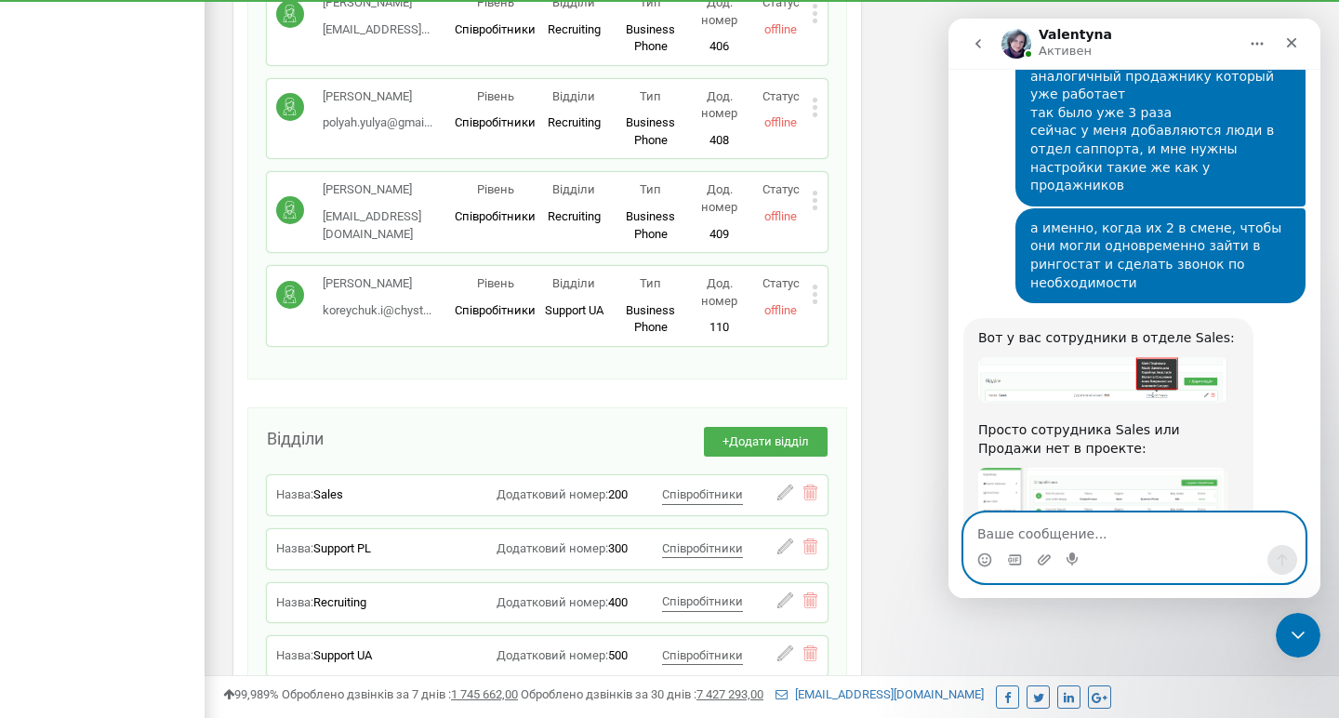
scroll to position [3408, 0]
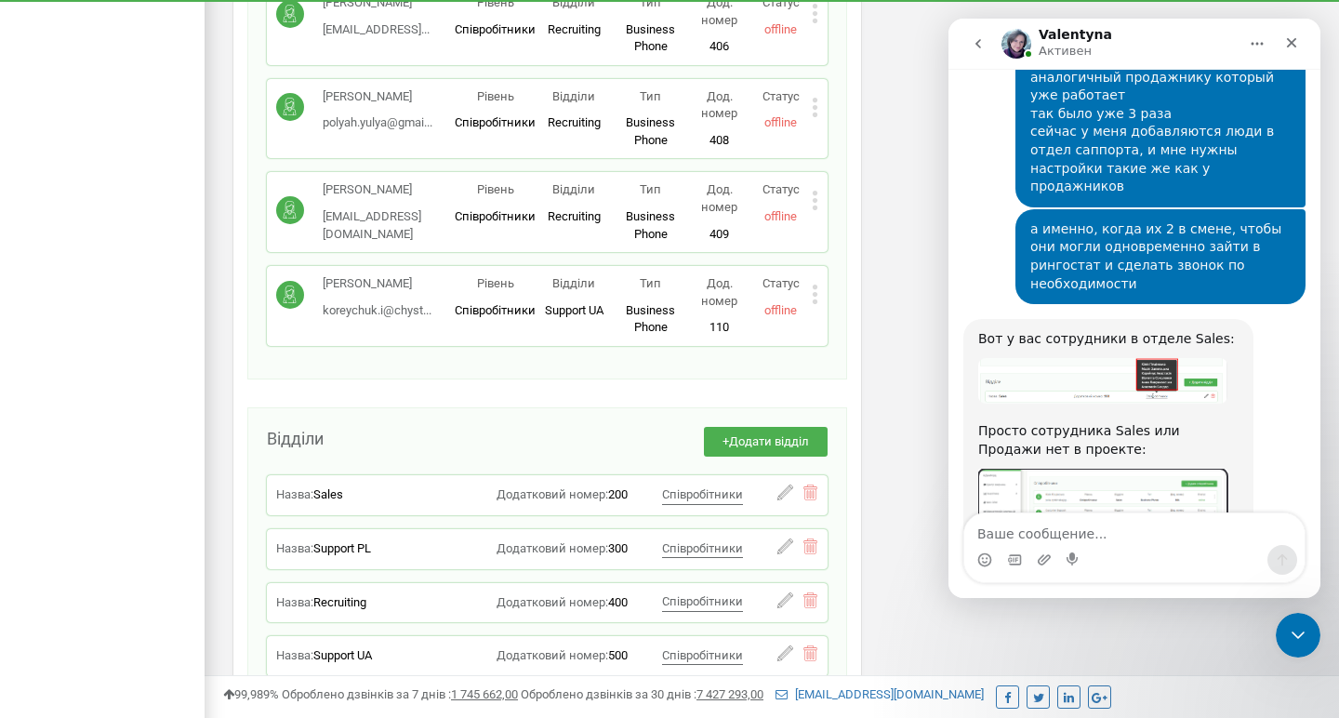
click at [1013, 469] on img "Valentyna говорит…" at bounding box center [1102, 552] width 249 height 166
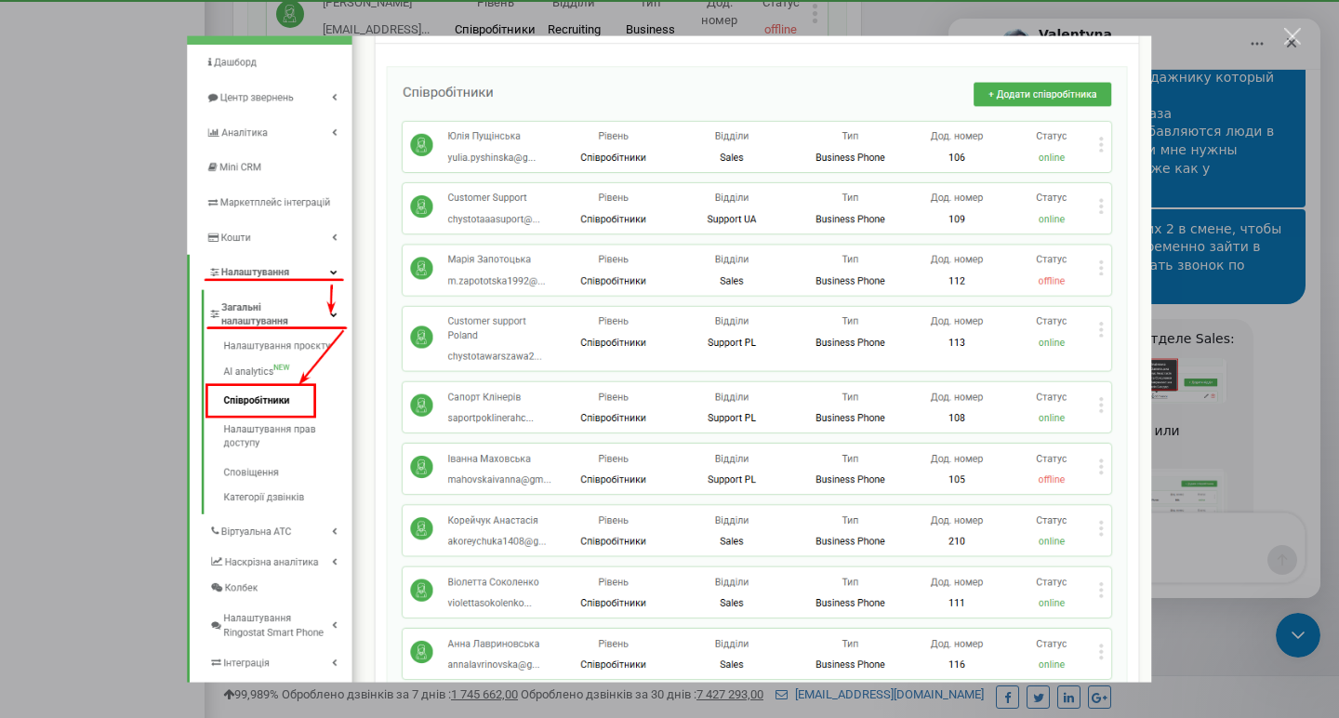
scroll to position [0, 0]
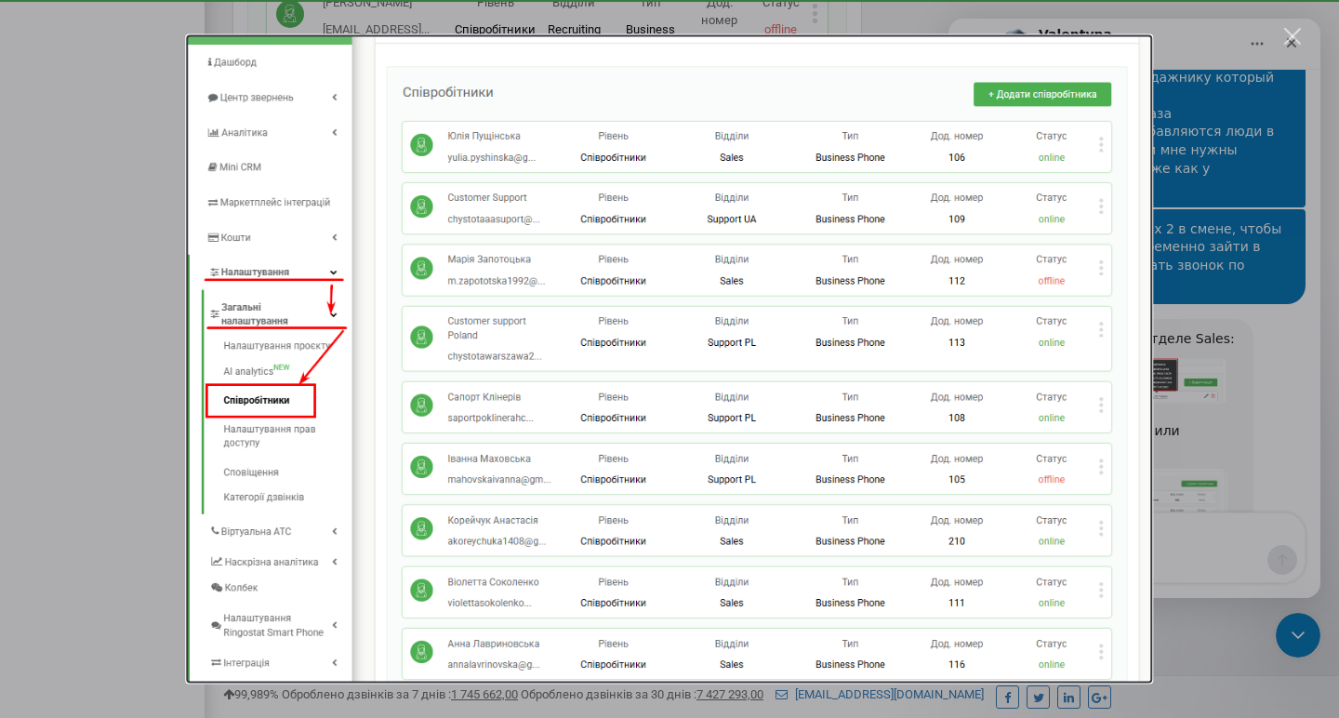
click at [1014, 344] on img "Закрыть" at bounding box center [669, 359] width 964 height 646
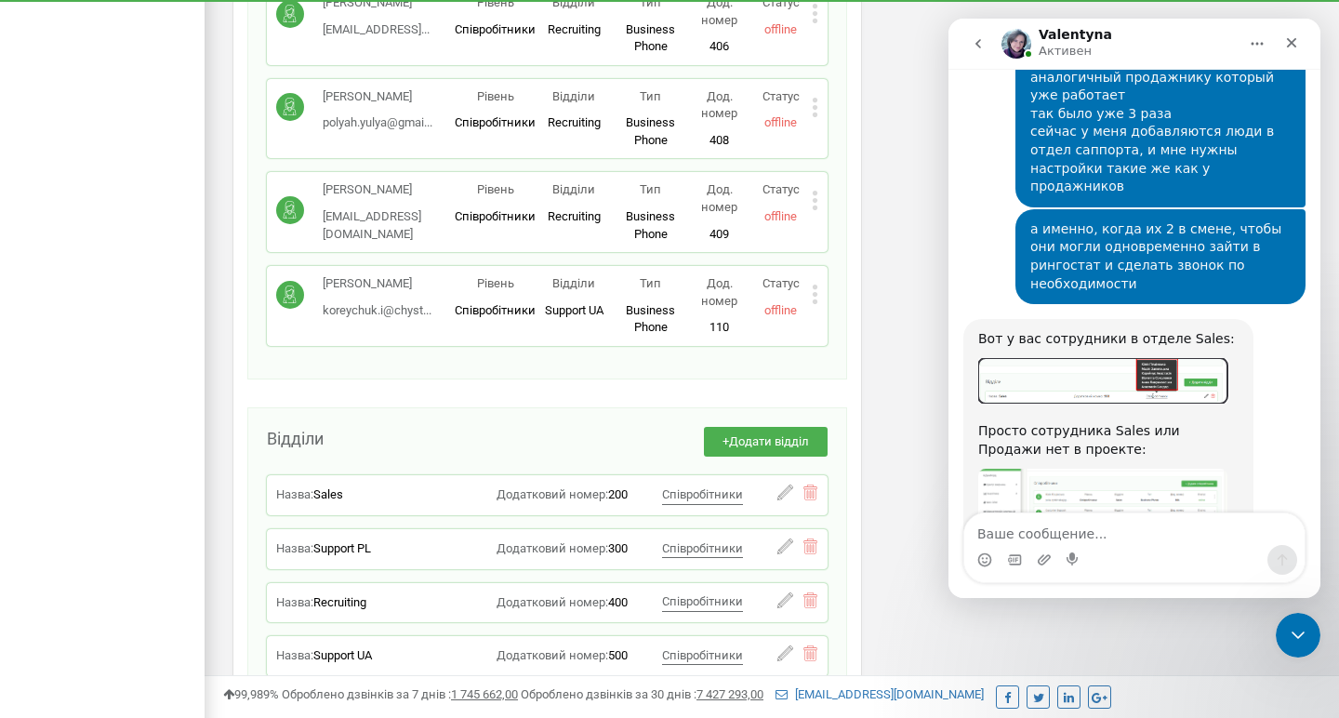
click at [1087, 358] on img "Valentyna говорит…" at bounding box center [1102, 381] width 249 height 46
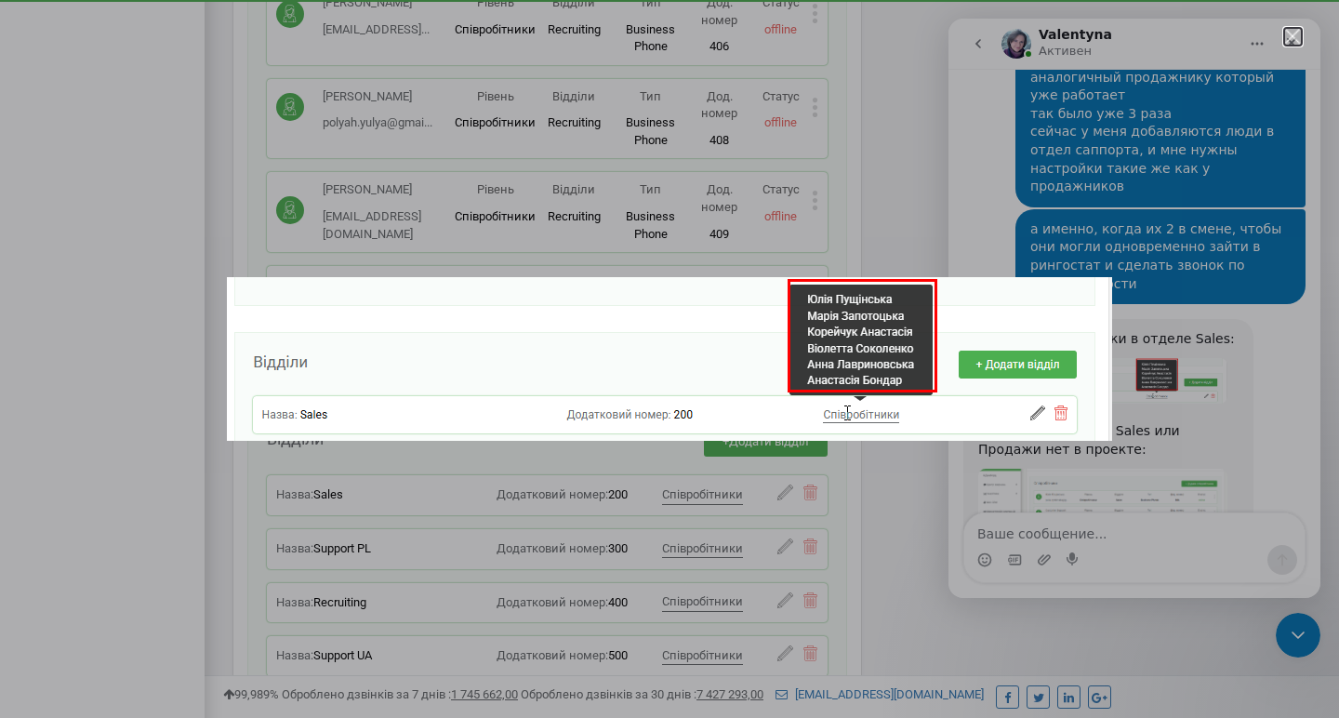
click at [1296, 34] on div "Закрыть" at bounding box center [1293, 37] width 18 height 18
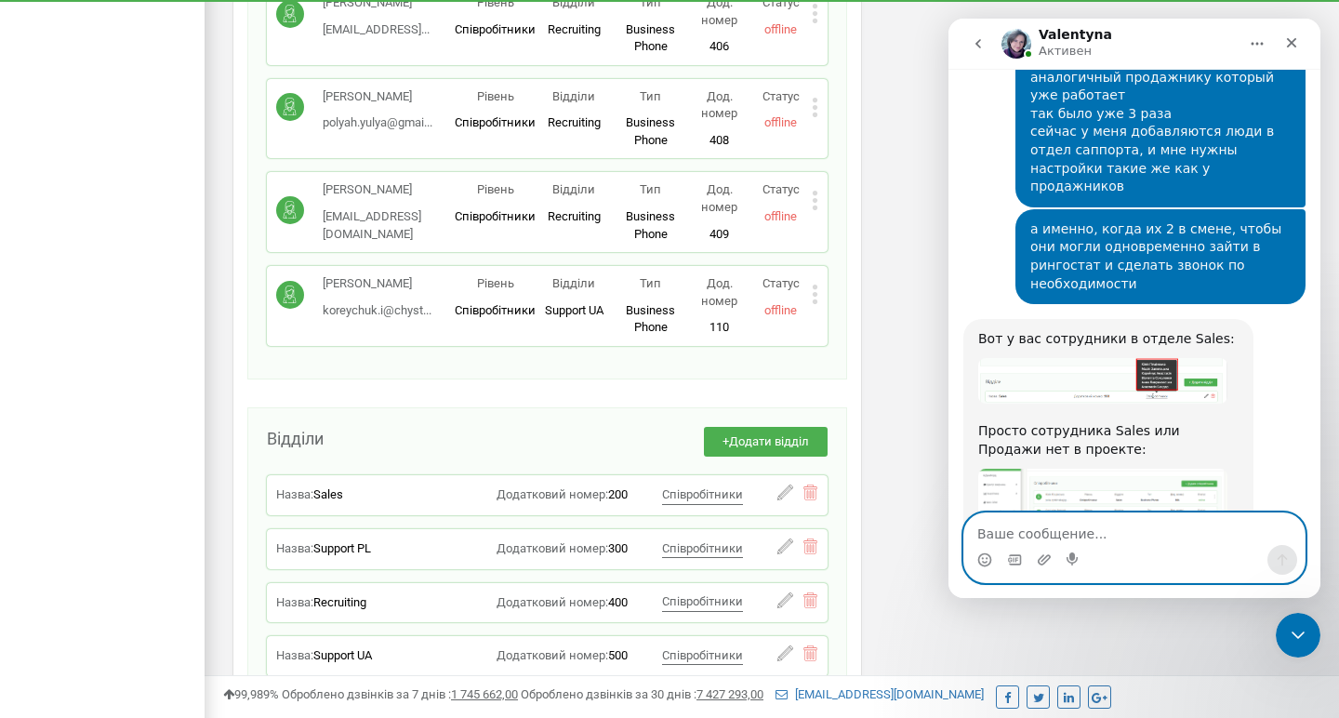
click at [993, 534] on textarea "Ваше сообщение..." at bounding box center [1134, 529] width 340 height 32
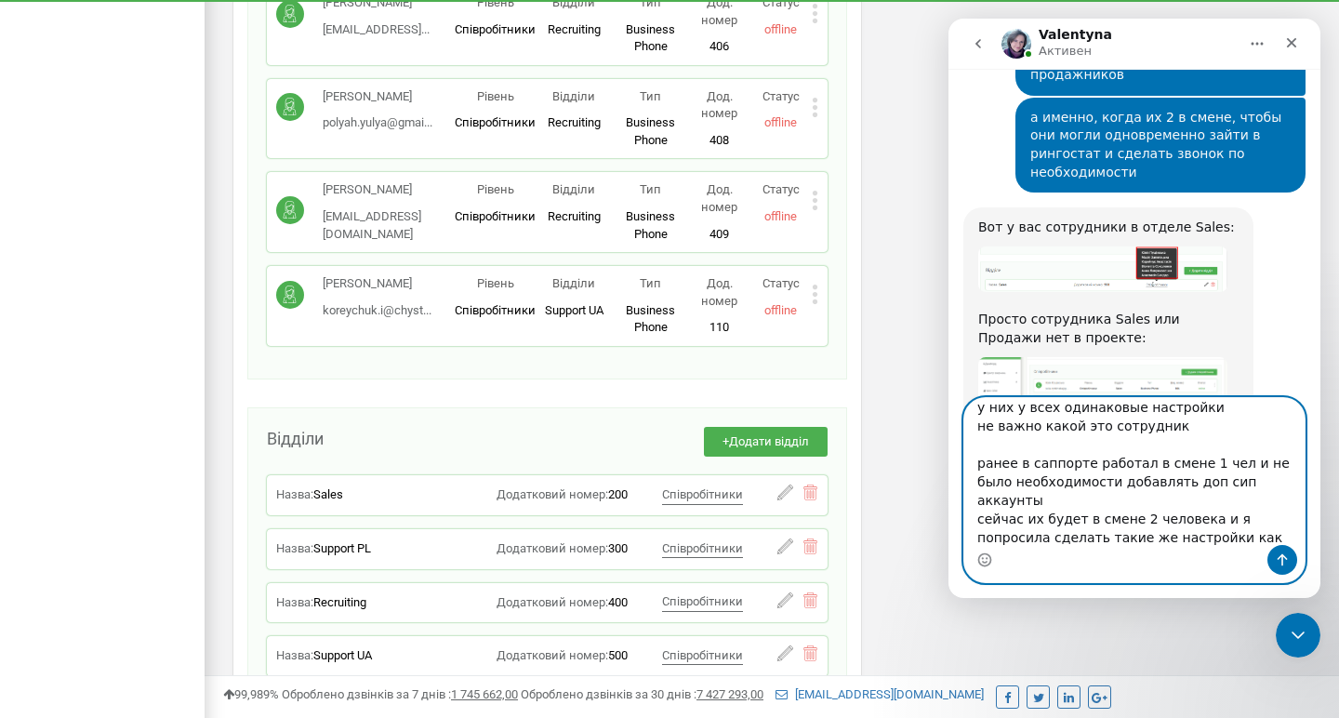
scroll to position [3523, 0]
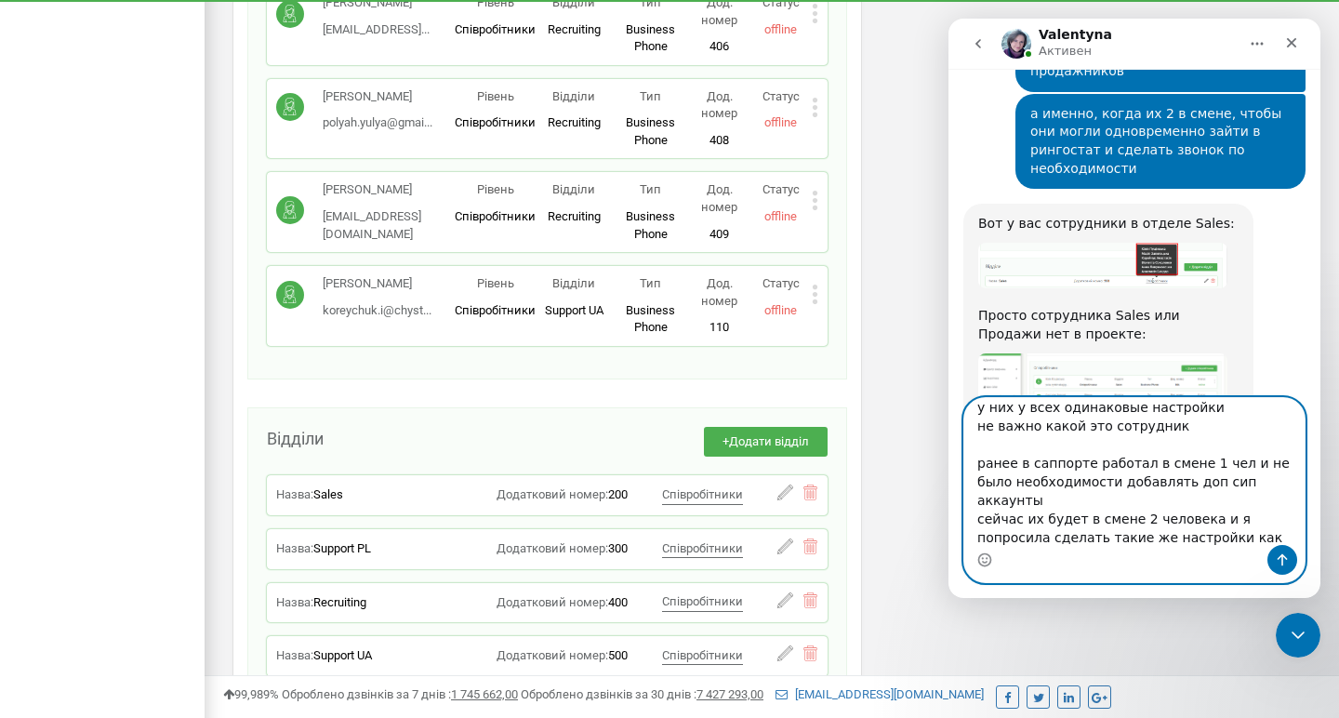
type textarea "у них у всех одинаковые настройки не важно какой это сотрудник ранее в саппорте…"
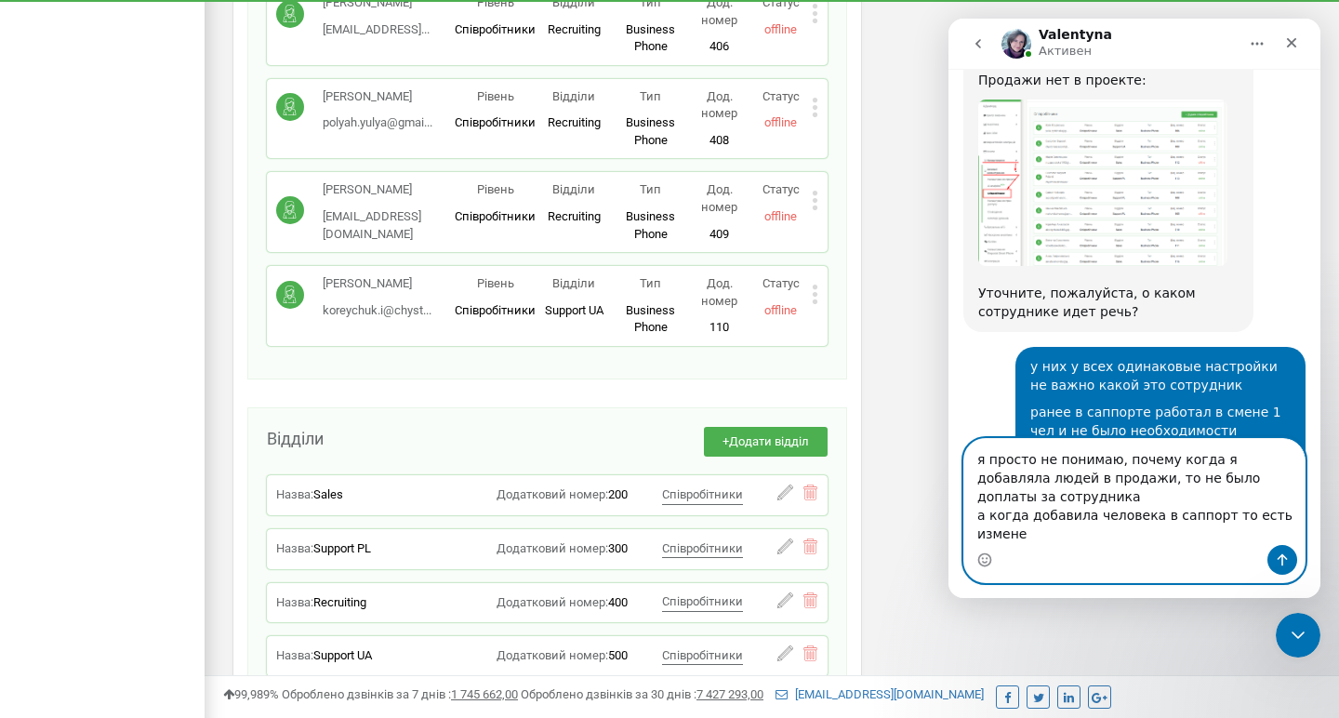
scroll to position [3796, 0]
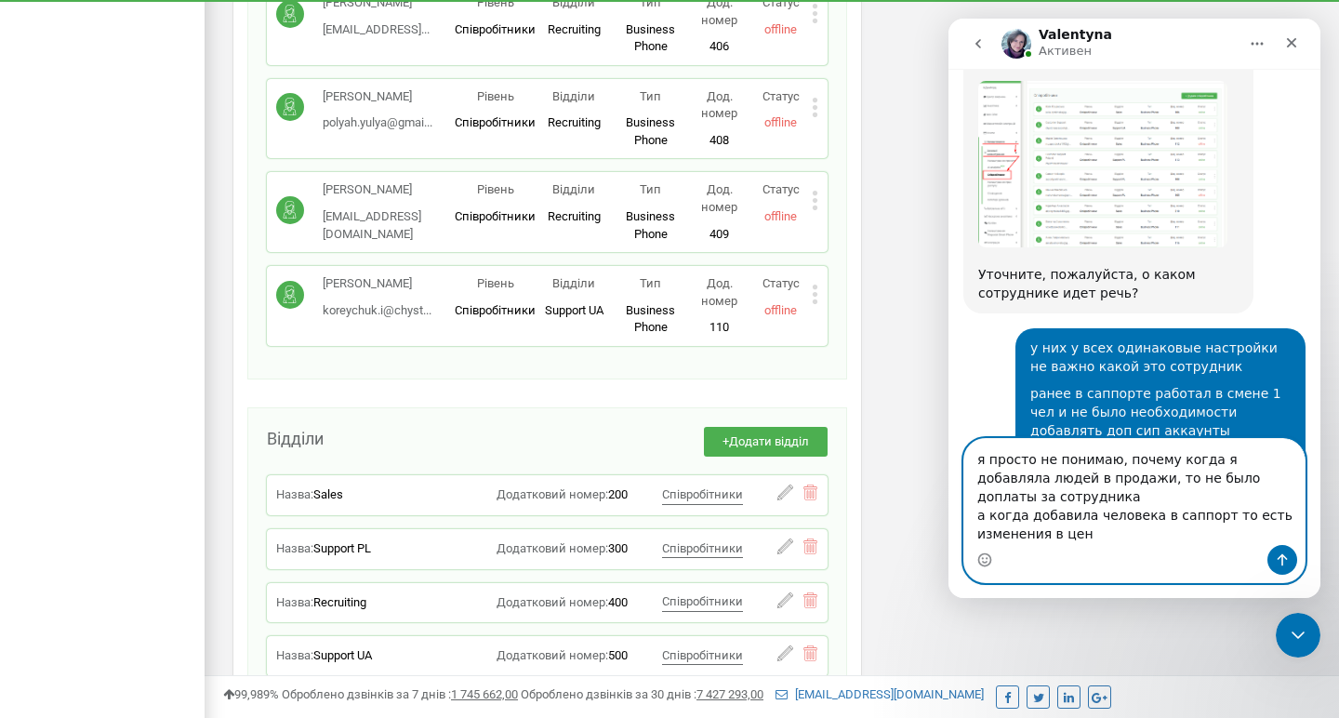
type textarea "я просто не понимаю, почему когда я добавляла людей в продажи, то не было допла…"
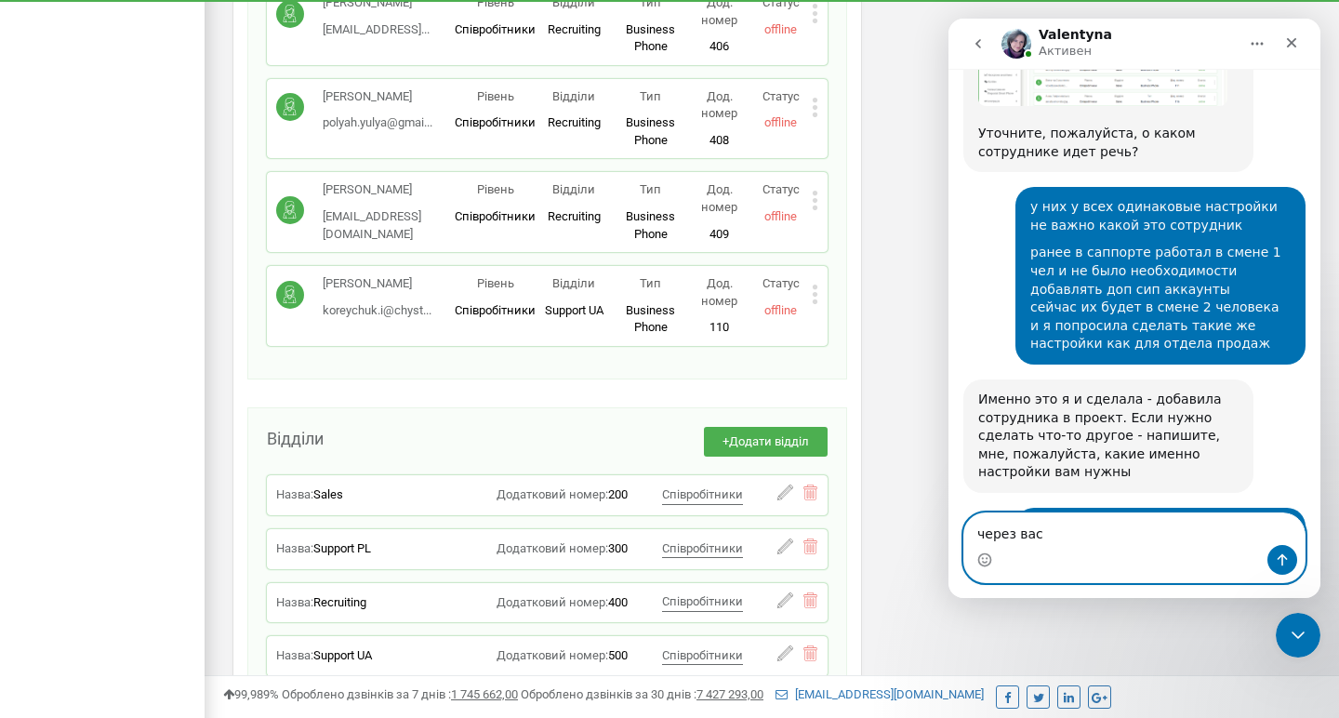
scroll to position [3956, 0]
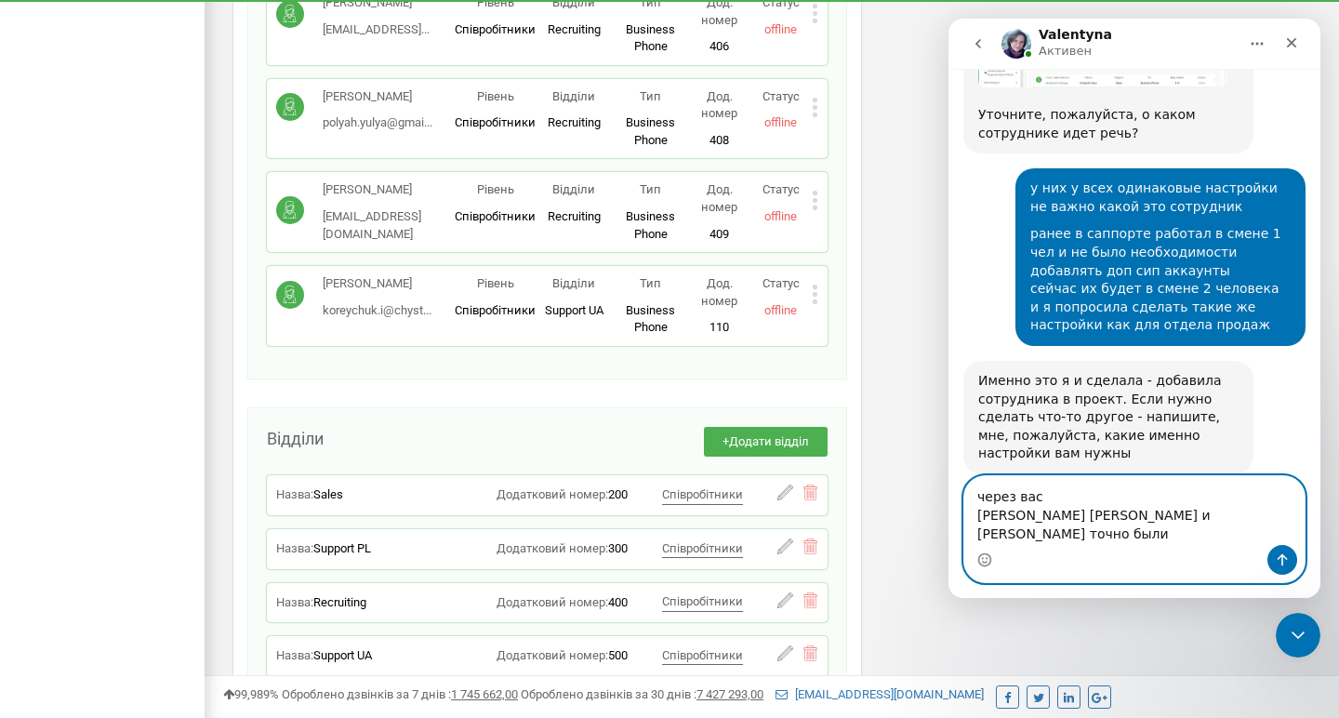
type textarea "через вас [PERSON_NAME] [PERSON_NAME] и [PERSON_NAME] точно были"
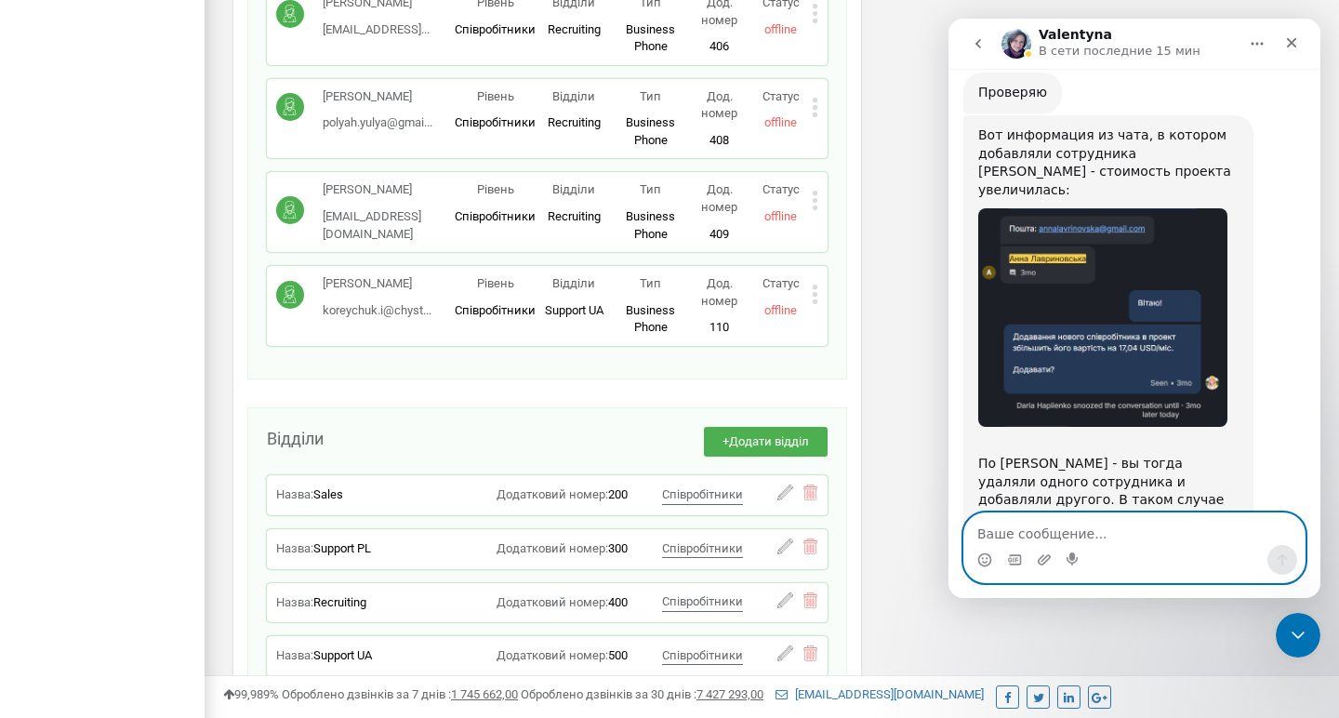
scroll to position [4683, 0]
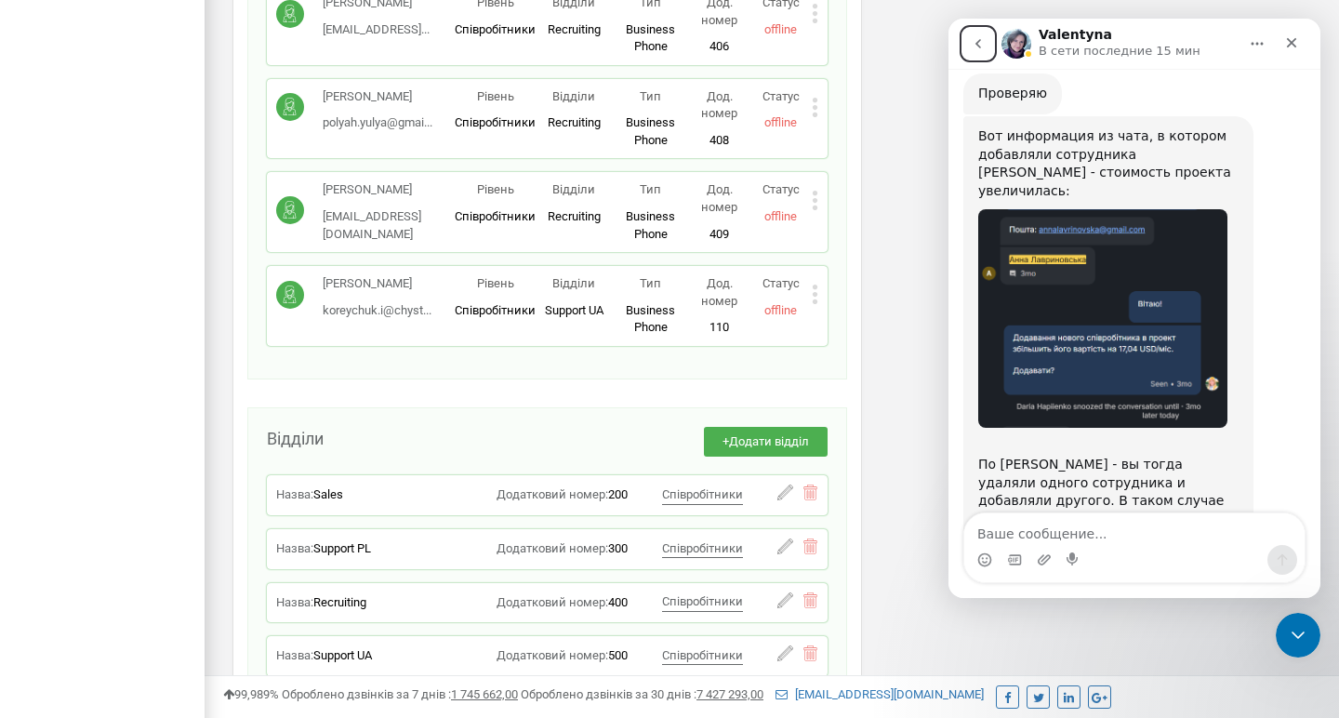
click at [978, 40] on icon "go back" at bounding box center [978, 43] width 15 height 15
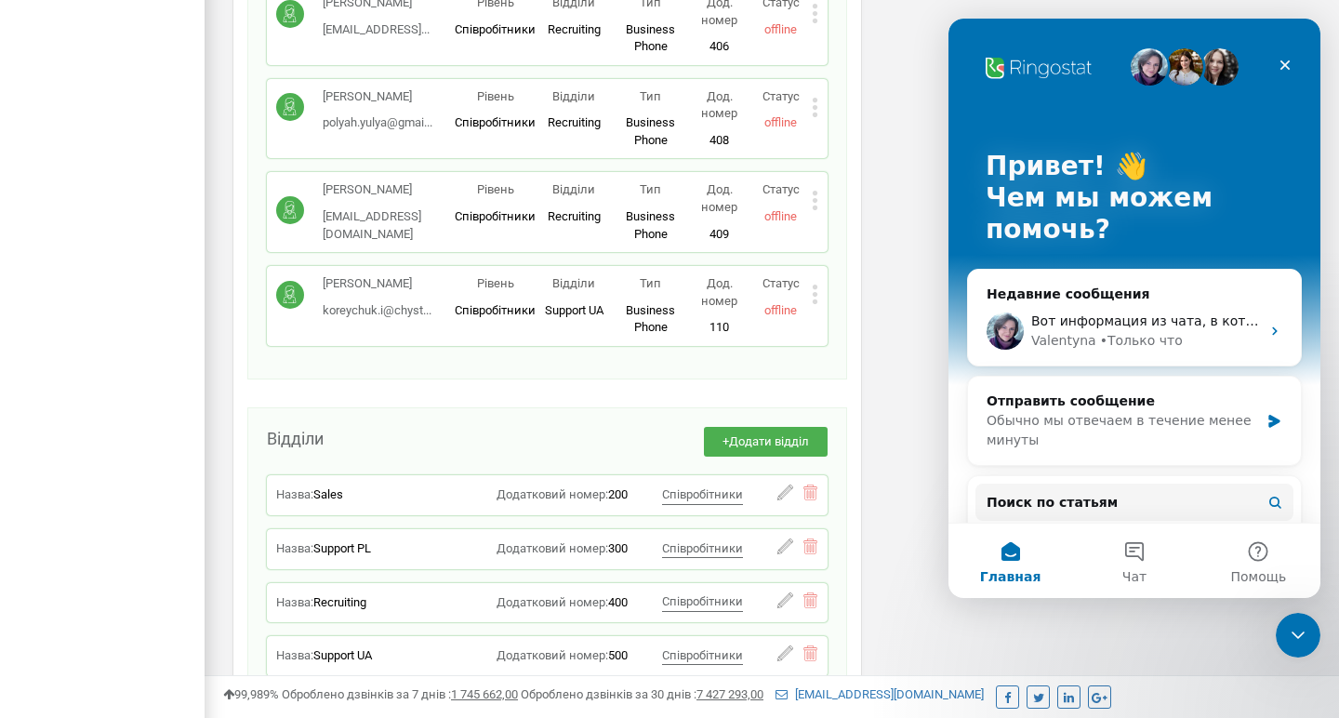
scroll to position [0, 0]
click at [1302, 634] on icon "Закрыть службу сообщений Intercom" at bounding box center [1295, 632] width 22 height 22
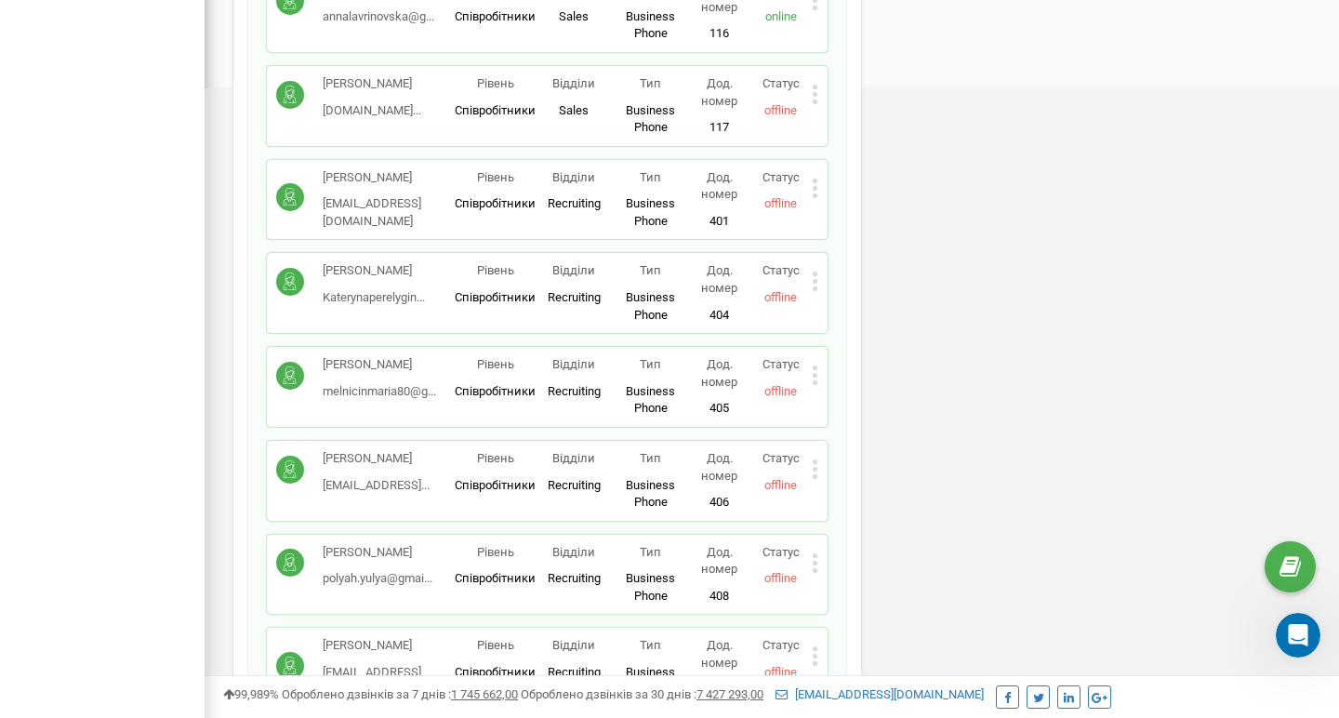
scroll to position [1027, 0]
click at [1303, 640] on icon "Открыть службу сообщений Intercom" at bounding box center [1295, 632] width 31 height 31
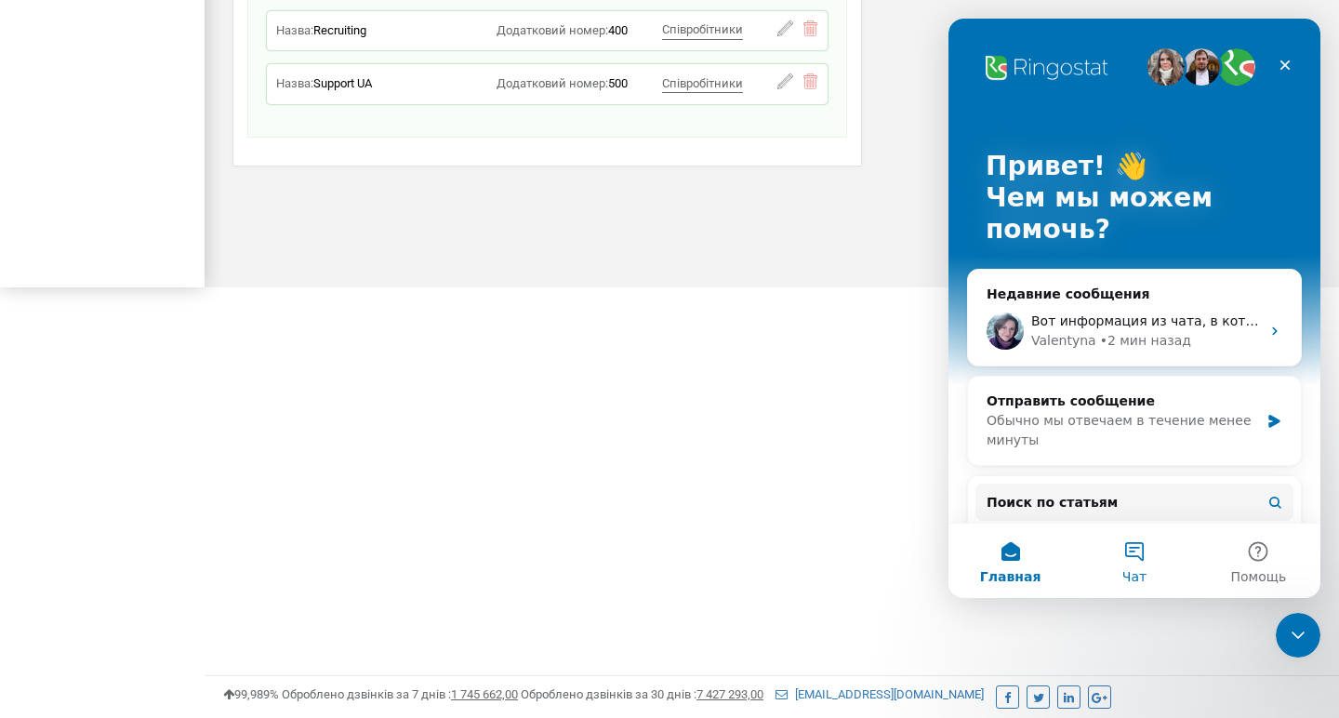
click at [1137, 544] on button "Чат" at bounding box center [1134, 560] width 124 height 74
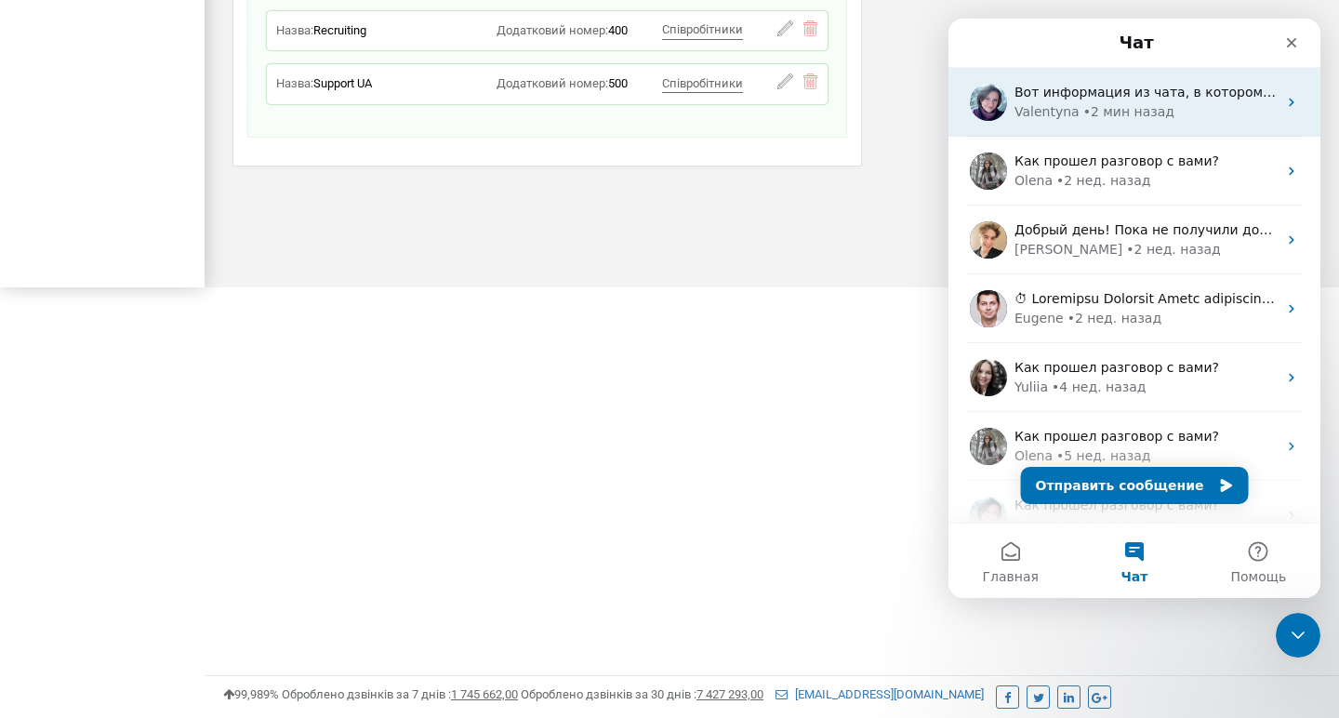
click at [1069, 110] on div "Valentyna" at bounding box center [1046, 112] width 65 height 20
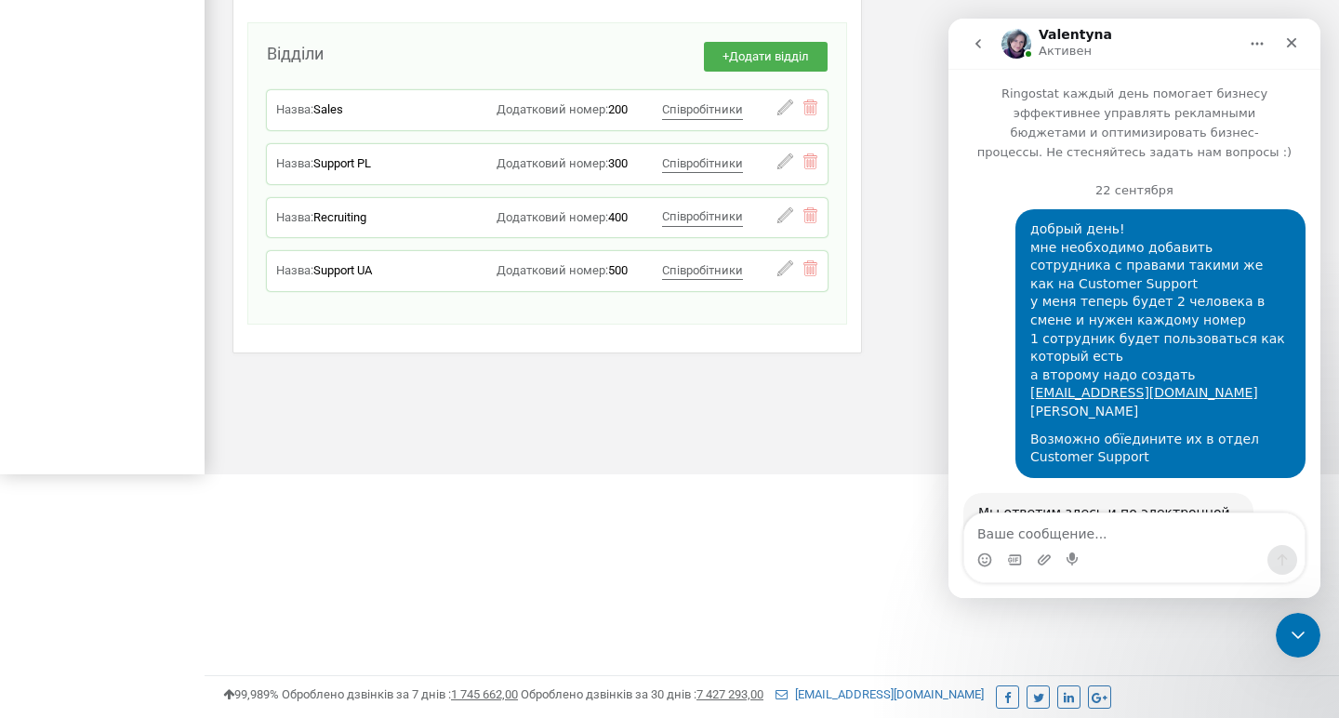
scroll to position [4683, 0]
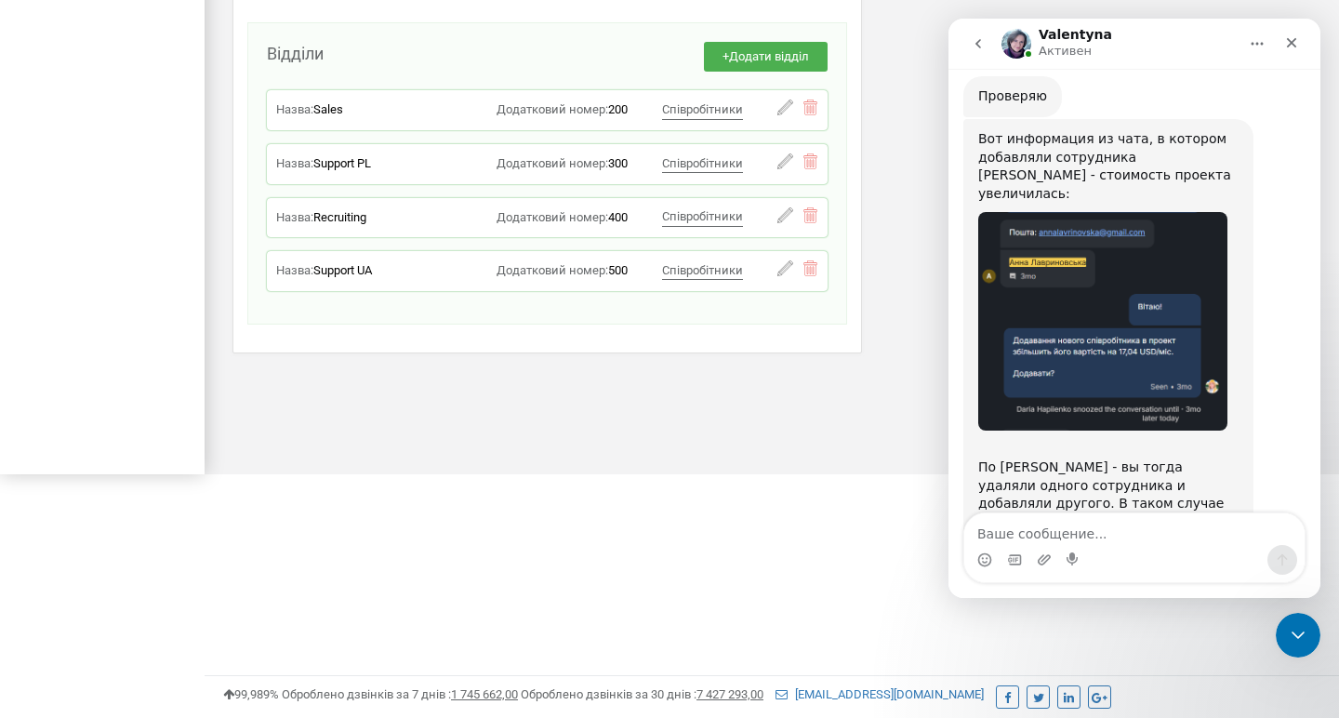
click at [1016, 525] on textarea "Ваше сообщение..." at bounding box center [1134, 529] width 340 height 32
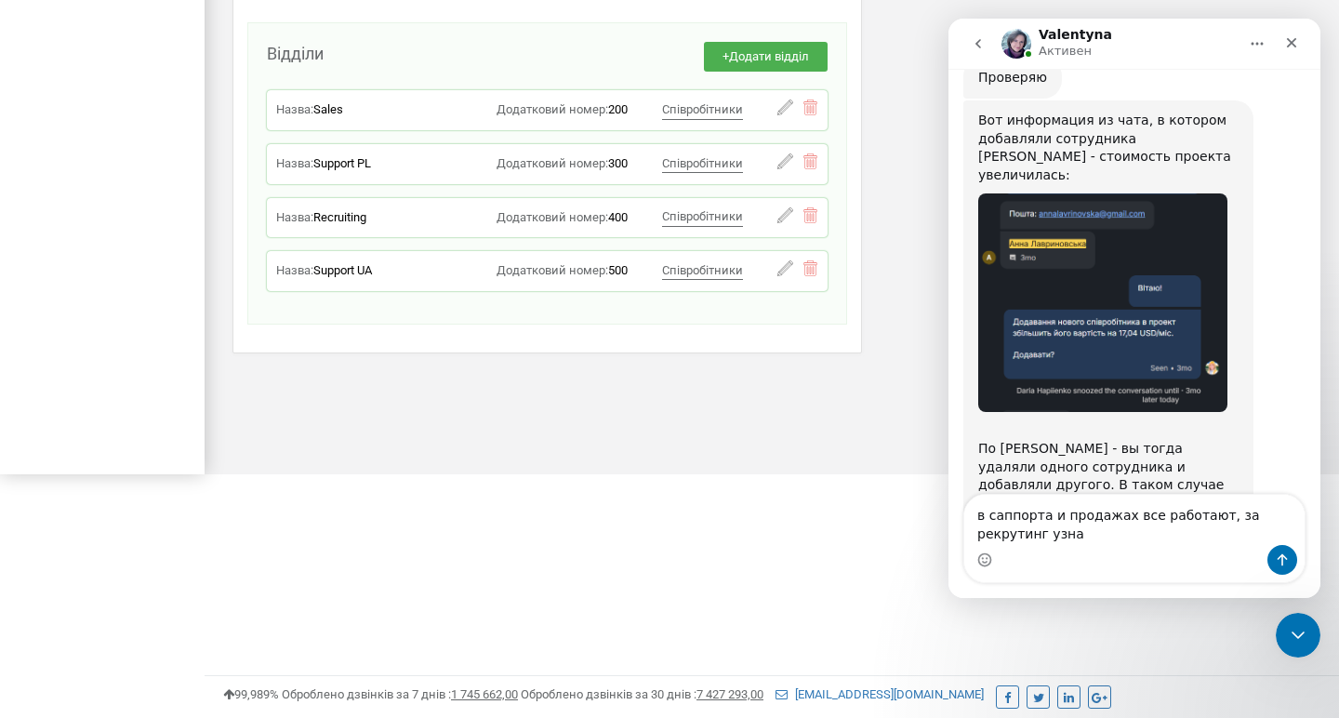
type textarea "в саппорта и продажах все работают, за рекрутинг узнаю"
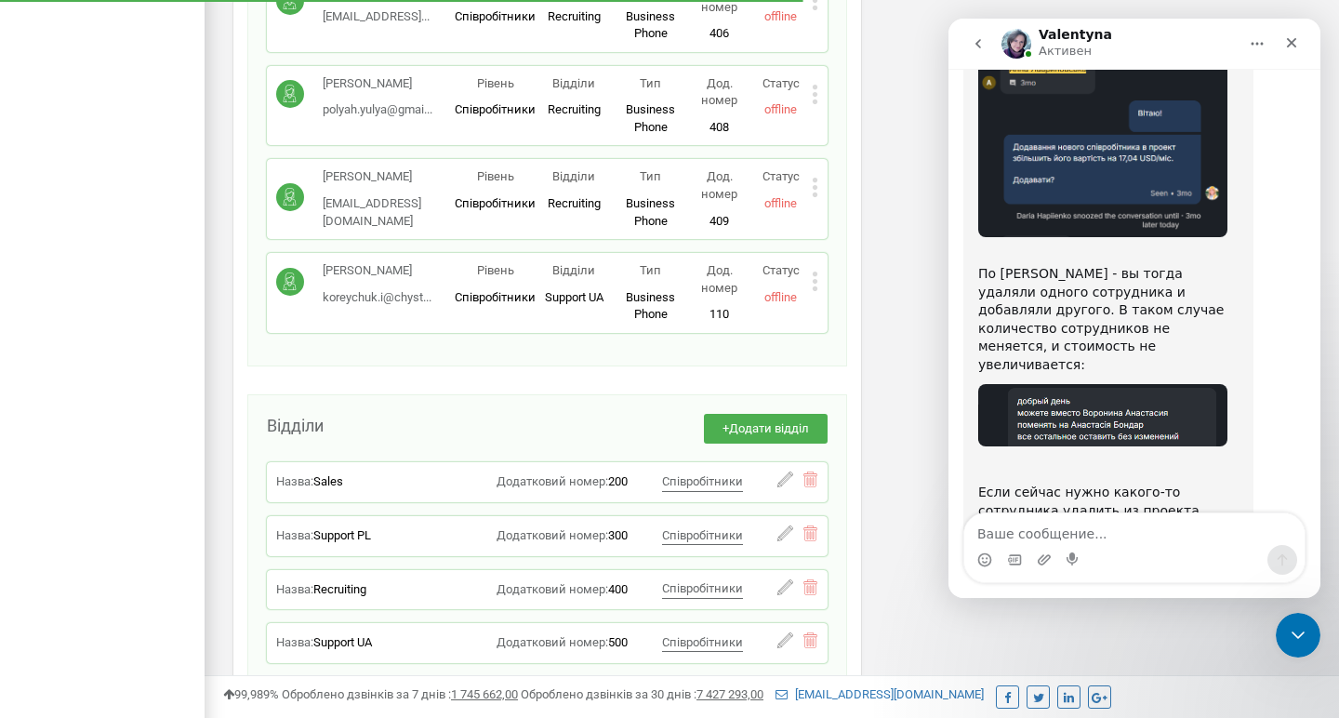
scroll to position [4840, 0]
